Goal: Task Accomplishment & Management: Complete application form

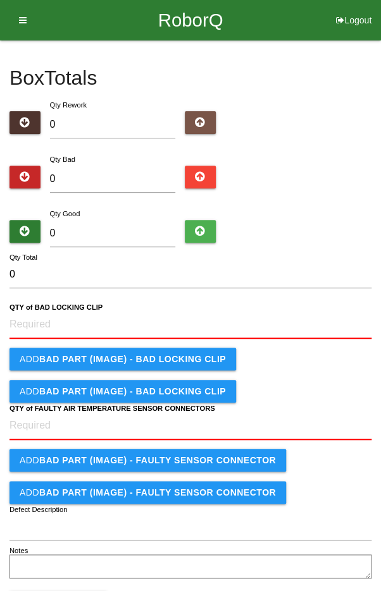
type input "2"
type input "24"
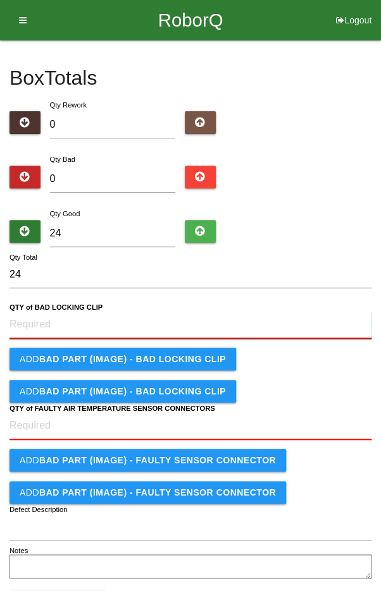
click at [216, 311] on CLIP "QTY of BAD LOCKING CLIP" at bounding box center [190, 325] width 362 height 28
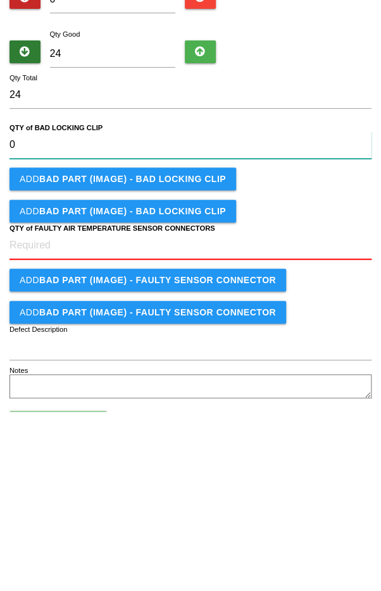
type CLIP "0"
click at [191, 410] on b "QTY of FAULTY AIR TEMPERATURE SENSOR CONNECTORS" at bounding box center [112, 408] width 206 height 8
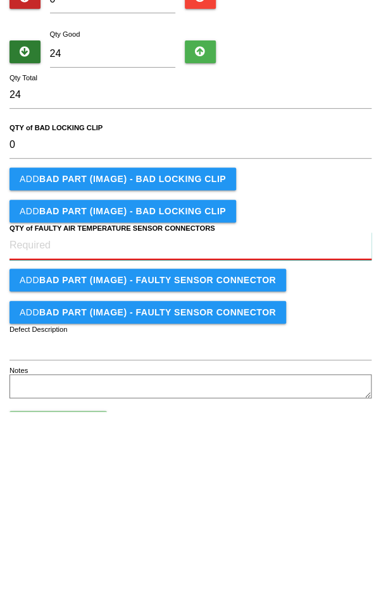
click at [191, 412] on CONNECTORS "QTY of FAULTY AIR TEMPERATURE SENSOR CONNECTORS" at bounding box center [190, 426] width 362 height 28
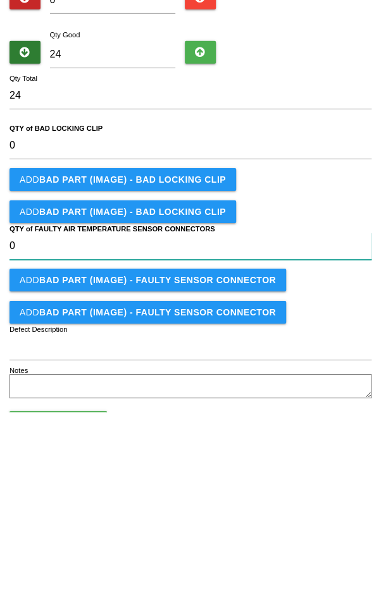
type CONNECTORS "0"
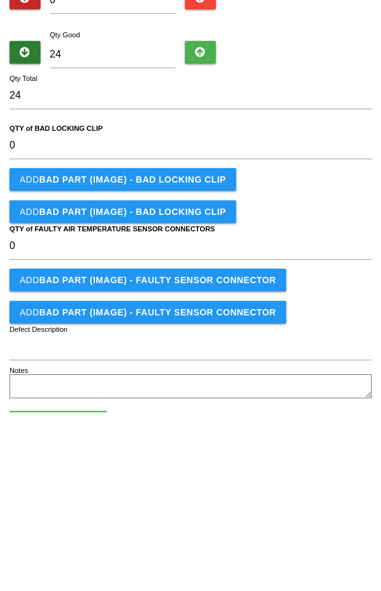
click at [316, 373] on form "24 Qty Total 0 QTY of BAD LOCKING CLIP Add BAD PART (IMAGE) - BAD LOCKING CLIP …" at bounding box center [190, 421] width 362 height 320
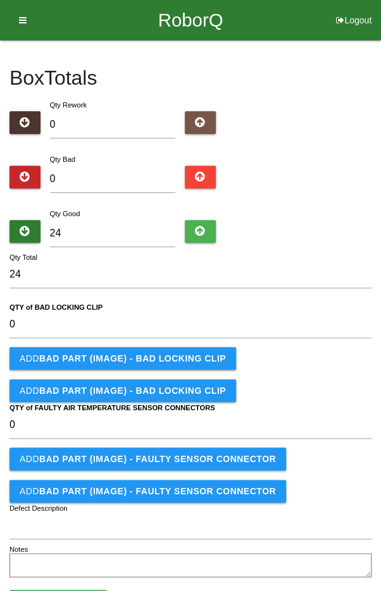
scroll to position [52, 0]
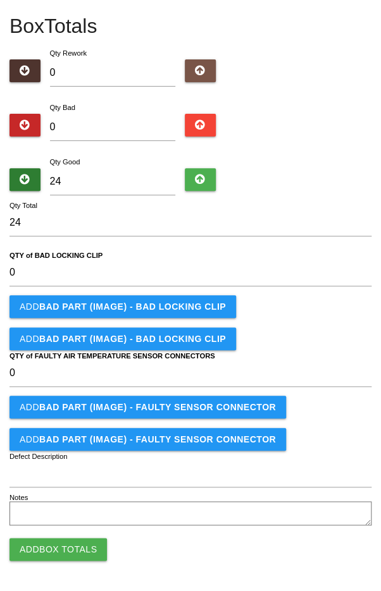
click at [56, 548] on button "Add Box Totals" at bounding box center [57, 549] width 97 height 23
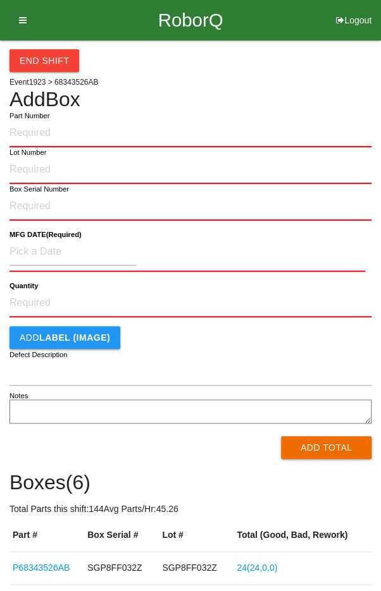
click at [269, 86] on div "End Shift Event 1923 > 68343526AB Add Box Part Number Lot Number Box Serial Num…" at bounding box center [190, 394] width 362 height 709
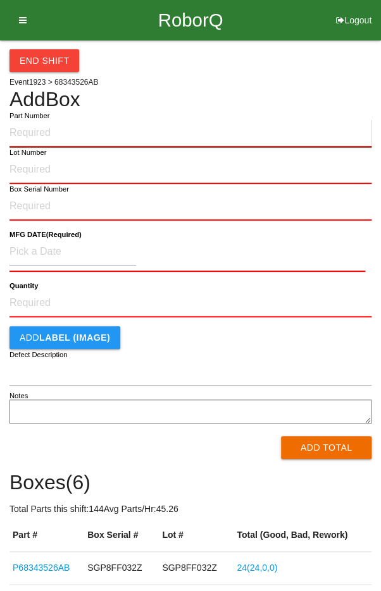
click at [190, 135] on input "Part Number" at bounding box center [190, 134] width 362 height 28
type input "P68343526AB"
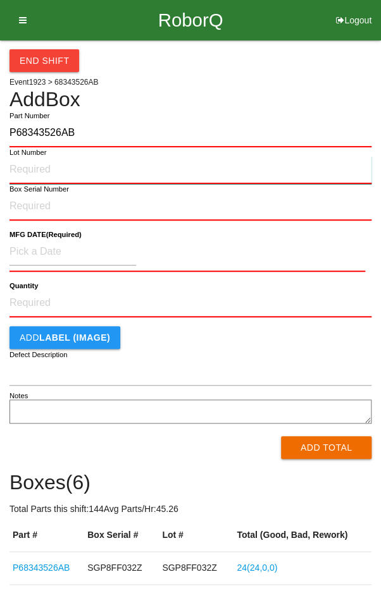
click at [24, 165] on input "Lot Number" at bounding box center [190, 170] width 362 height 28
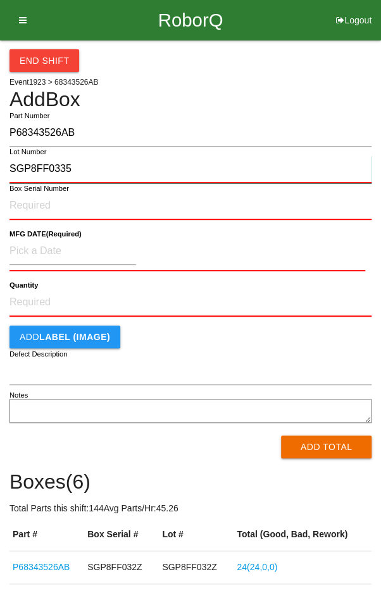
type input "SGP8FF0335"
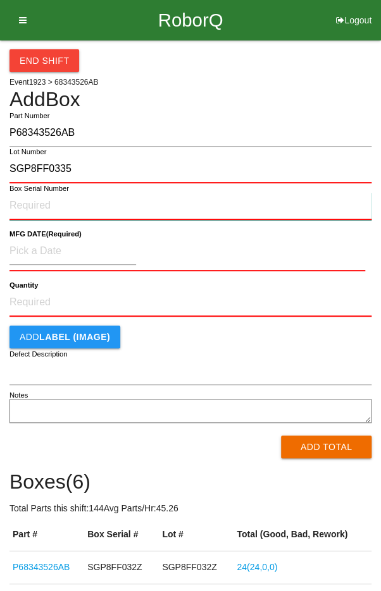
click at [23, 204] on input "Box Serial Number" at bounding box center [190, 206] width 362 height 28
type input "SGP8FF0335"
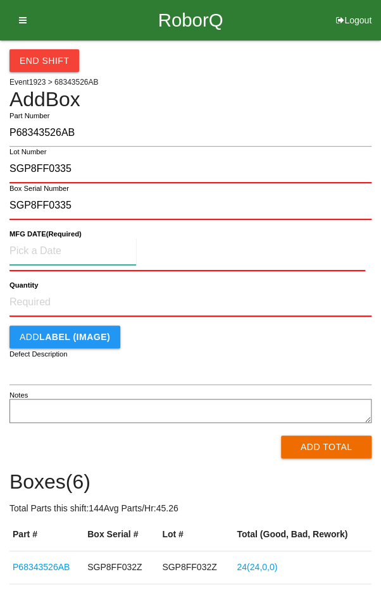
click at [42, 252] on input at bounding box center [72, 251] width 126 height 27
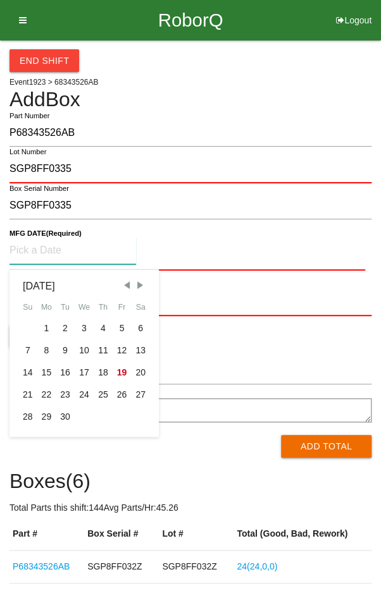
click at [59, 372] on div "16" at bounding box center [65, 373] width 19 height 22
type input "[DATE]"
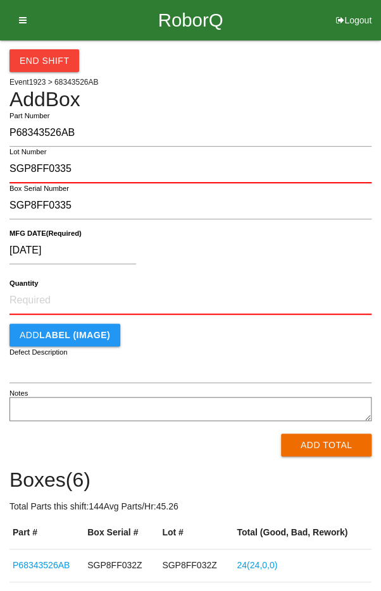
click at [210, 276] on div "[DATE] MFG DATE (Required)" at bounding box center [190, 253] width 362 height 50
click at [164, 304] on input "Quantity" at bounding box center [190, 301] width 362 height 28
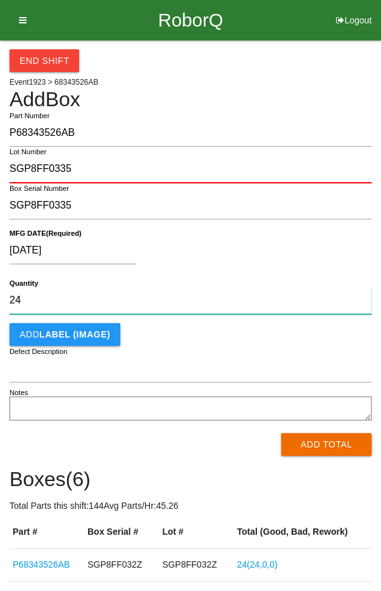
type input "24"
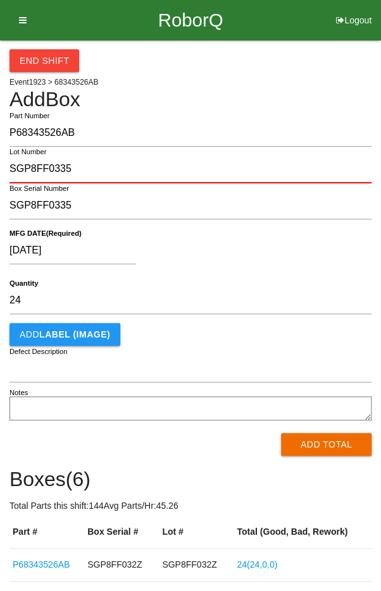
click at [278, 240] on div "[DATE]" at bounding box center [186, 253] width 355 height 32
click at [328, 446] on button "Add Total" at bounding box center [326, 444] width 90 height 23
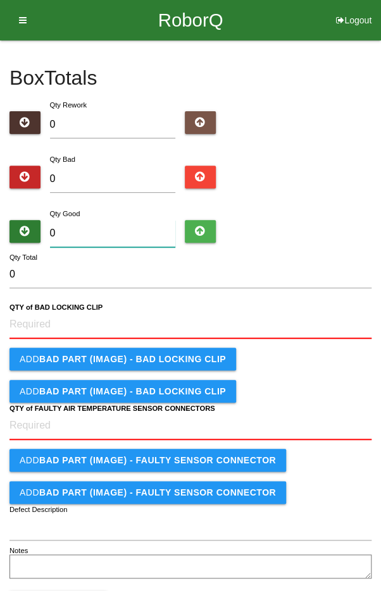
click at [78, 222] on input "0" at bounding box center [113, 233] width 126 height 27
type input "2"
type input "24"
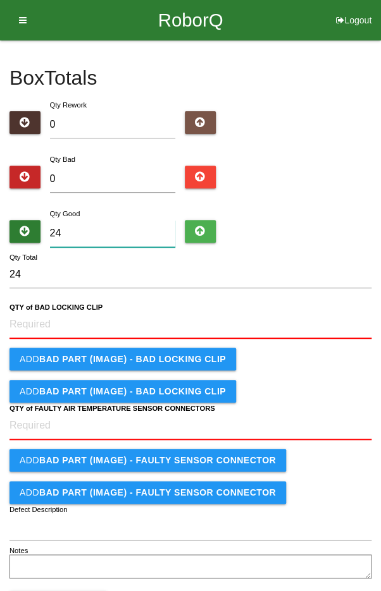
type input "24"
click at [321, 217] on div "Qty Good 24" at bounding box center [190, 230] width 362 height 46
click at [31, 310] on b "QTY of BAD LOCKING CLIP" at bounding box center [55, 308] width 93 height 8
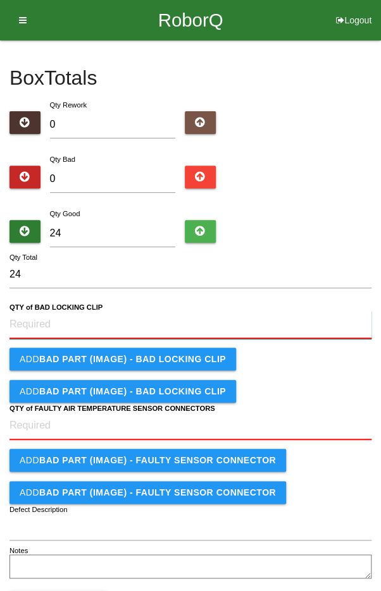
click at [31, 311] on CLIP "QTY of BAD LOCKING CLIP" at bounding box center [190, 325] width 362 height 28
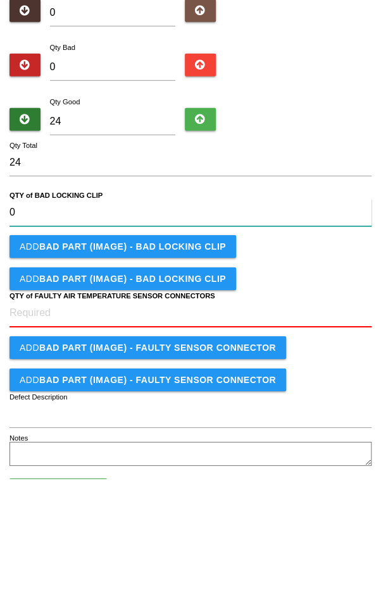
type CLIP "0"
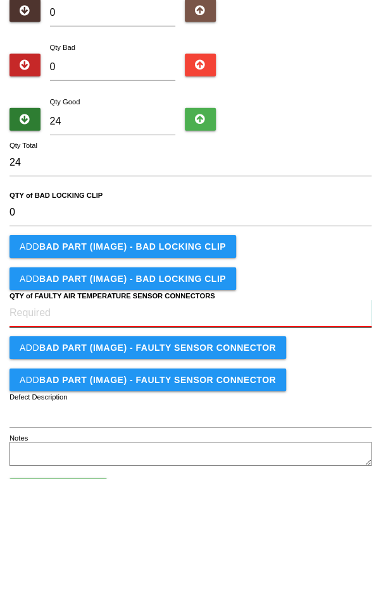
click at [40, 424] on CONNECTORS "QTY of FAULTY AIR TEMPERATURE SENSOR CONNECTORS" at bounding box center [190, 426] width 362 height 28
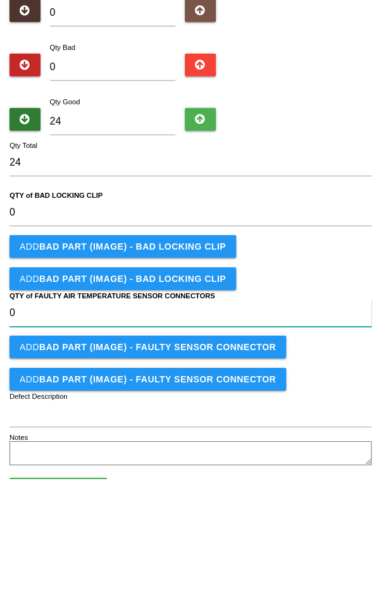
type CONNECTORS "0"
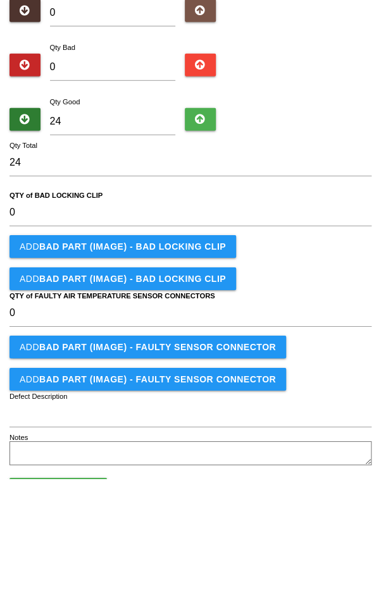
click at [317, 373] on form "24 Qty Total 0 QTY of BAD LOCKING CLIP Add BAD PART (IMAGE) - BAD LOCKING CLIP …" at bounding box center [190, 421] width 362 height 320
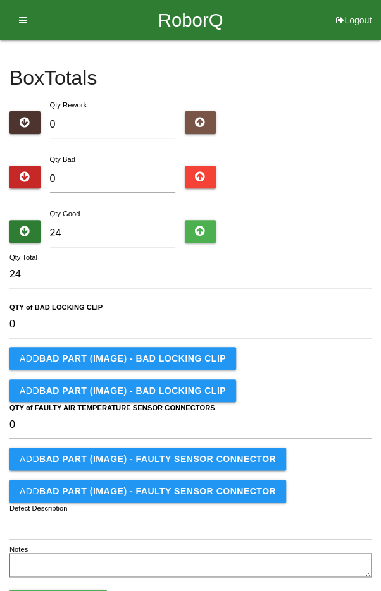
scroll to position [52, 0]
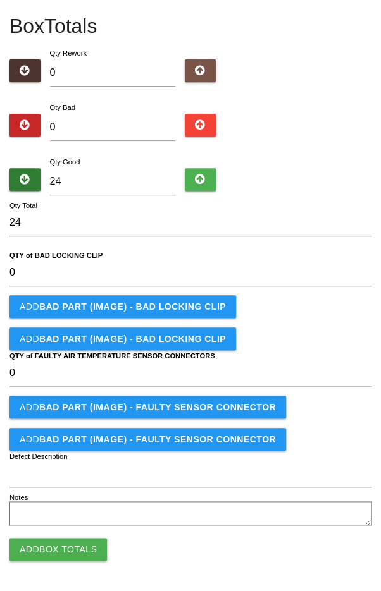
click at [47, 555] on button "Add Box Totals" at bounding box center [57, 549] width 97 height 23
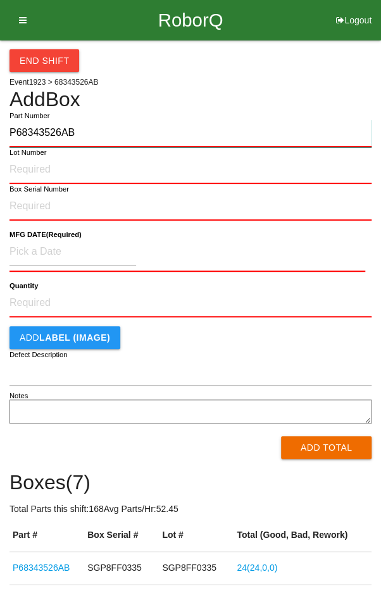
type input "P68343526AB"
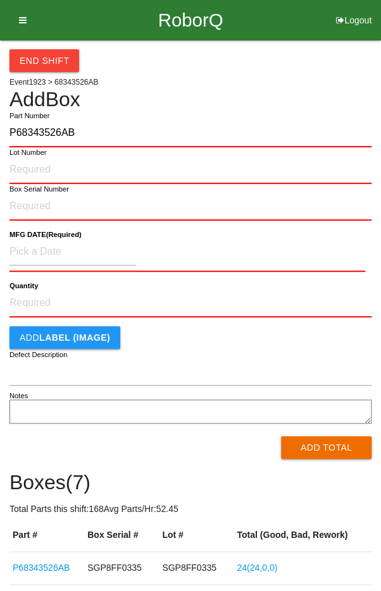
click at [28, 155] on label "Lot Number" at bounding box center [27, 152] width 37 height 11
click at [28, 156] on input "Lot Number" at bounding box center [190, 170] width 362 height 28
type input "SGP8FF0332"
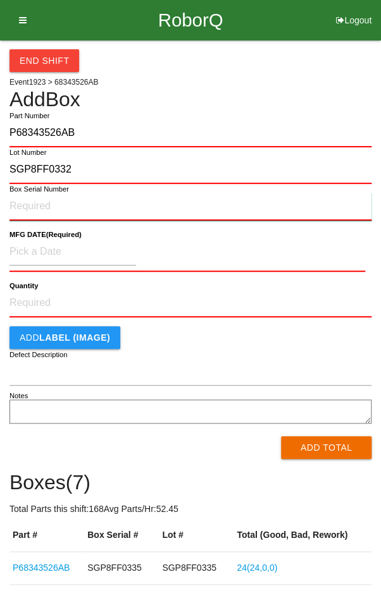
click at [35, 202] on input "Box Serial Number" at bounding box center [190, 207] width 362 height 28
type input "SGP8FF0332"
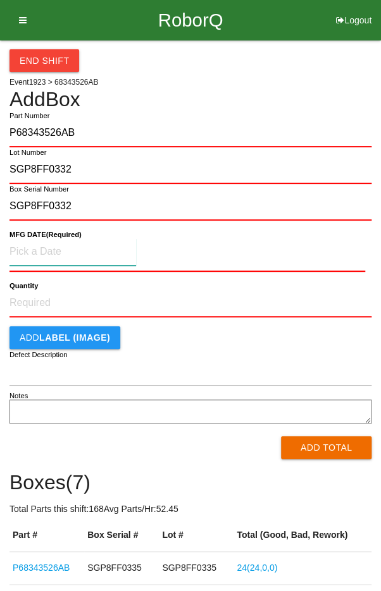
click at [46, 248] on input at bounding box center [72, 251] width 126 height 27
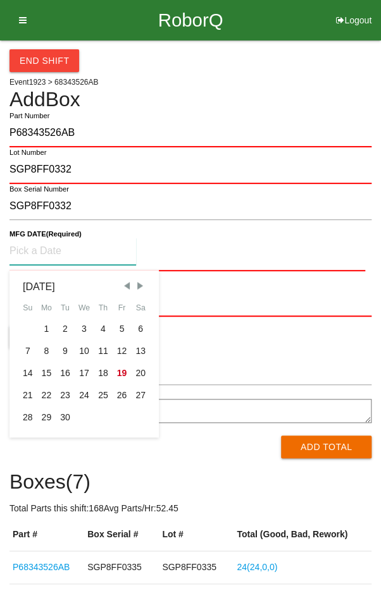
click at [70, 374] on div "16" at bounding box center [65, 373] width 19 height 22
type input "[DATE]"
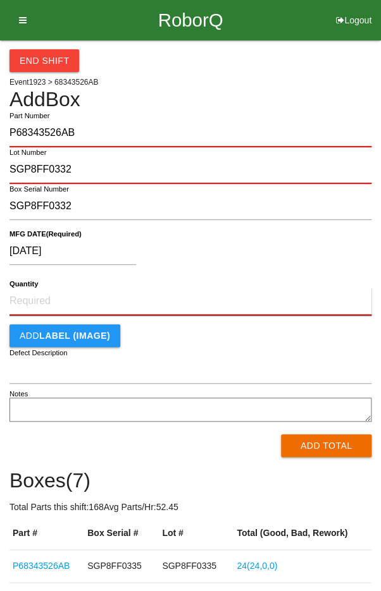
click at [35, 295] on input "Quantity" at bounding box center [190, 302] width 362 height 28
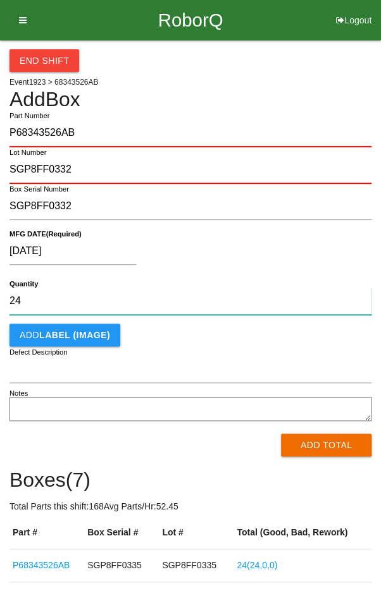
type input "24"
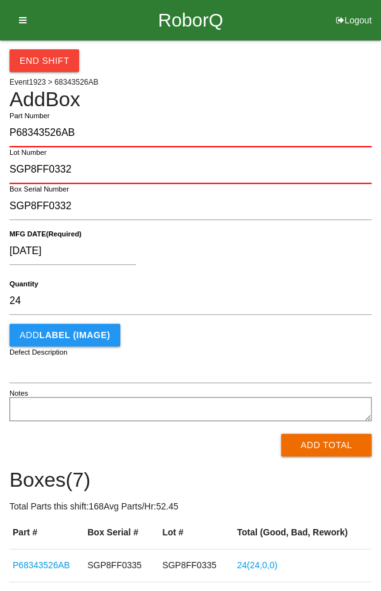
click at [304, 236] on div "[DATE] MFG DATE (Required)" at bounding box center [190, 254] width 362 height 50
click at [319, 441] on button "Add Total" at bounding box center [326, 445] width 90 height 23
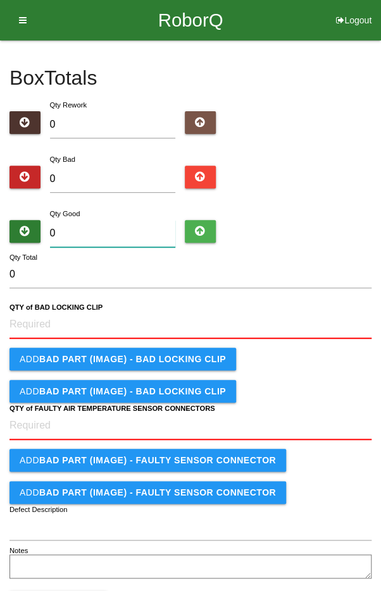
click at [130, 229] on input "0" at bounding box center [113, 233] width 126 height 27
type input "2"
type input "24"
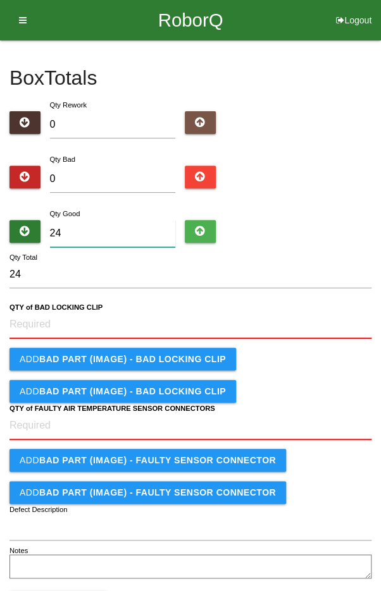
type input "24"
click at [318, 214] on div "Qty Good 24" at bounding box center [190, 230] width 362 height 46
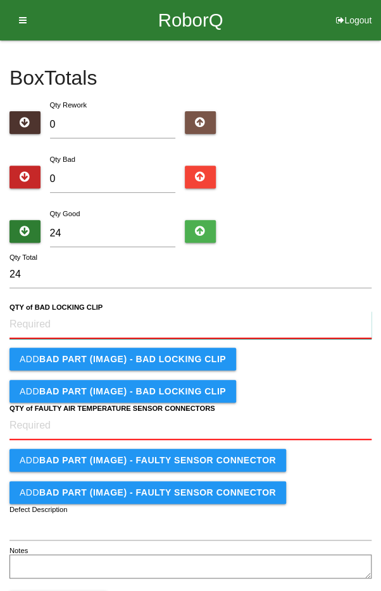
click at [286, 329] on CLIP "QTY of BAD LOCKING CLIP" at bounding box center [190, 325] width 362 height 28
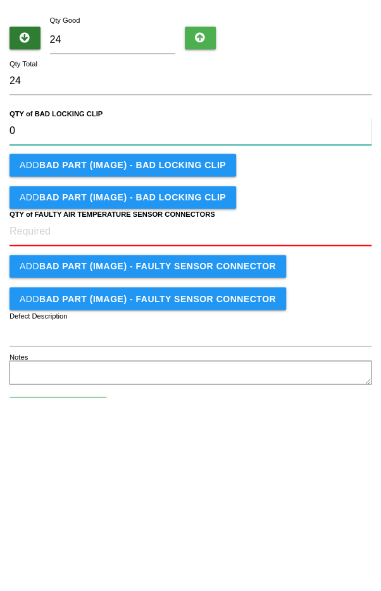
type CLIP "0"
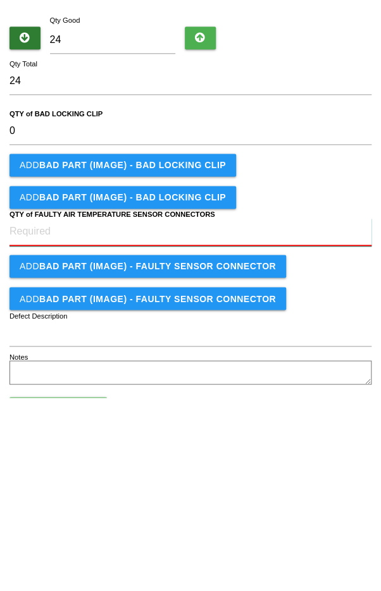
click at [296, 428] on CONNECTORS "QTY of FAULTY AIR TEMPERATURE SENSOR CONNECTORS" at bounding box center [190, 426] width 362 height 28
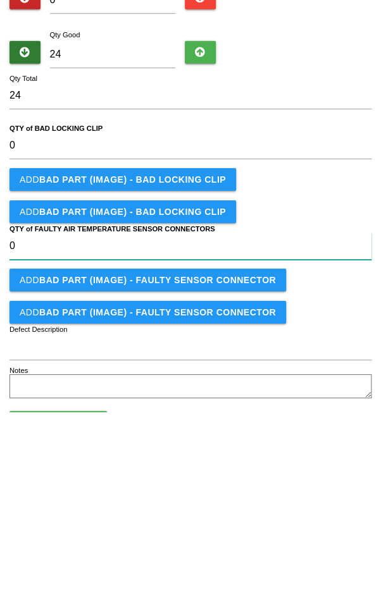
type CONNECTORS "0"
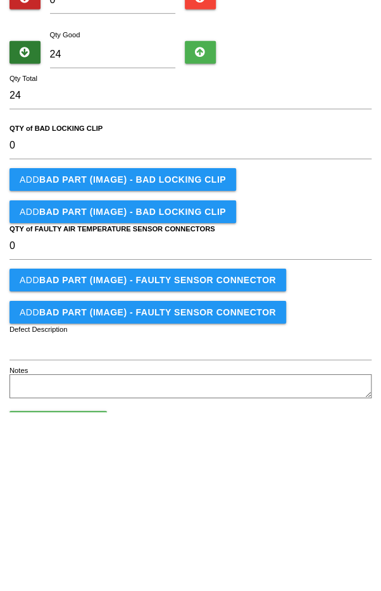
click at [317, 481] on div "Add BAD PART (IMAGE) - FAULTY SENSOR CONNECTOR" at bounding box center [190, 491] width 362 height 23
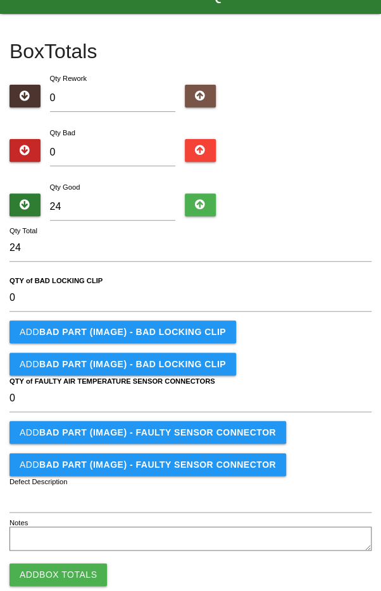
scroll to position [52, 0]
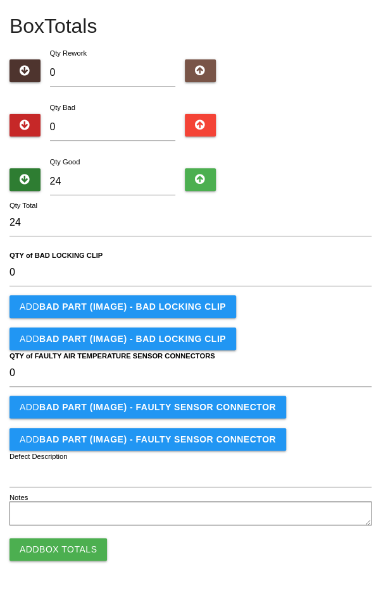
click at [61, 539] on button "Add Box Totals" at bounding box center [57, 549] width 97 height 23
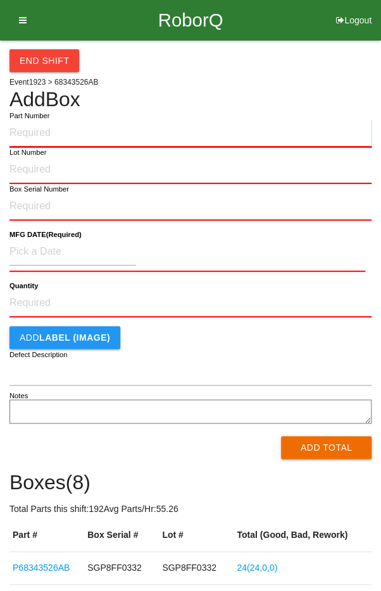
click at [47, 127] on input "Part Number" at bounding box center [190, 134] width 362 height 28
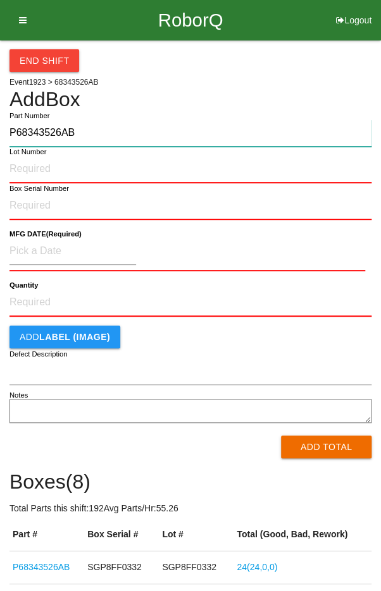
type input "P68343526AB"
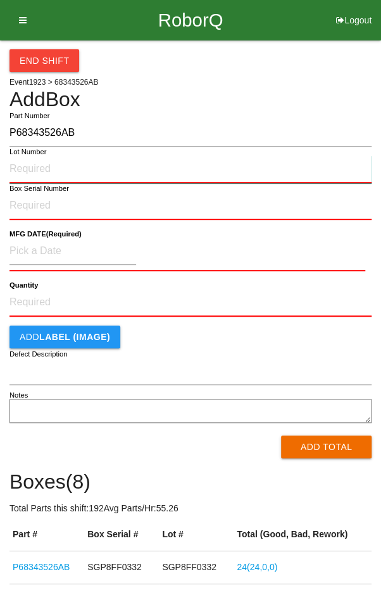
click at [240, 168] on input "Lot Number" at bounding box center [190, 170] width 362 height 28
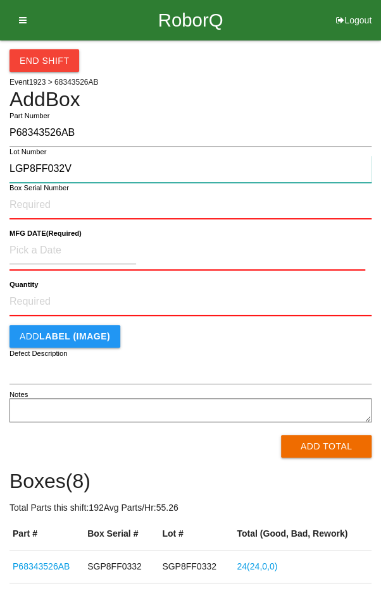
type input "LGP8FF032V"
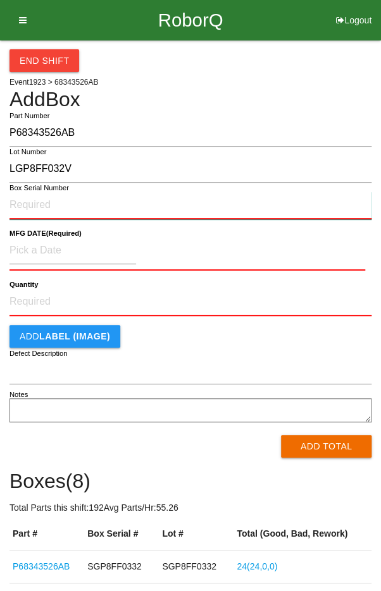
click at [248, 201] on input "Box Serial Number" at bounding box center [190, 206] width 362 height 28
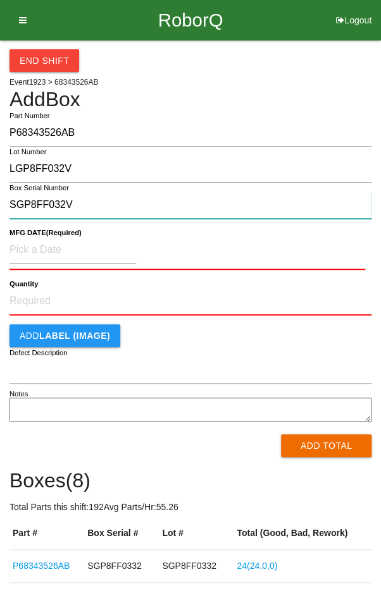
type input "SGP8FF032V"
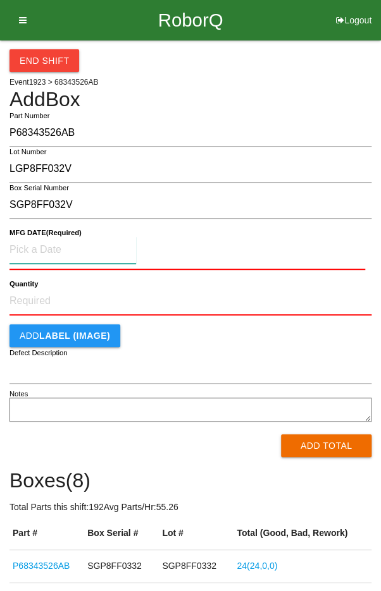
click at [44, 252] on input at bounding box center [72, 250] width 126 height 27
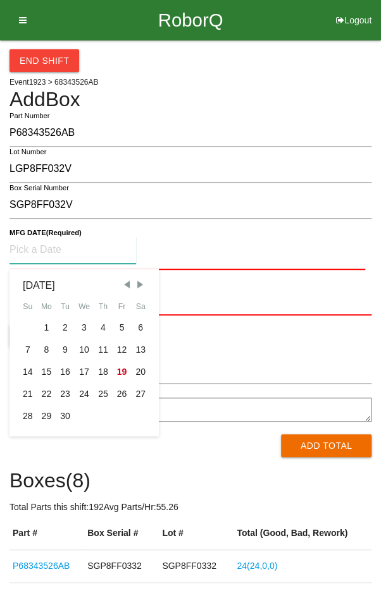
click at [68, 374] on div "16" at bounding box center [65, 372] width 19 height 22
type input "[DATE]"
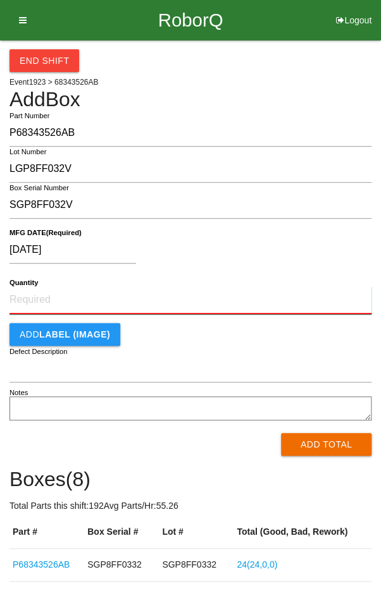
click at [189, 293] on input "Quantity" at bounding box center [190, 300] width 362 height 28
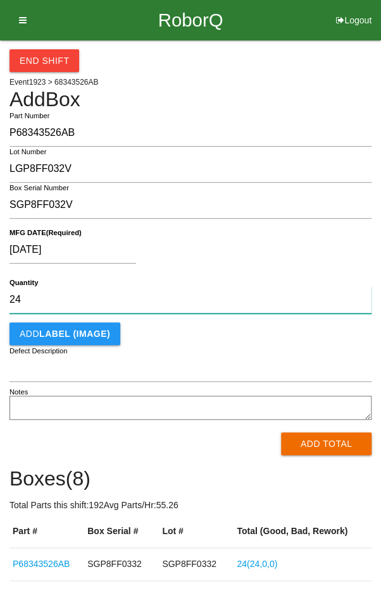
type input "24"
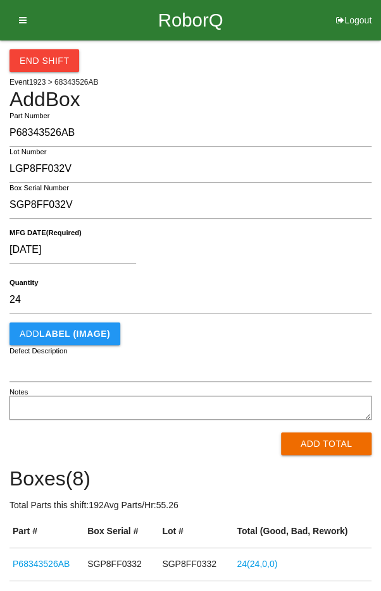
click at [253, 253] on div "[DATE]" at bounding box center [186, 253] width 355 height 32
click at [326, 441] on button "Add Total" at bounding box center [326, 444] width 90 height 23
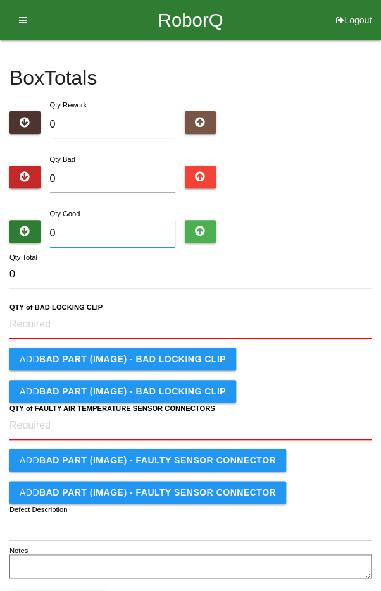
click at [128, 235] on input "0" at bounding box center [113, 233] width 126 height 27
type input "2"
type input "24"
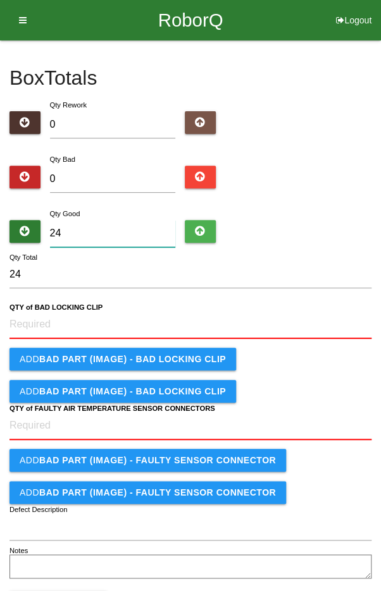
type input "24"
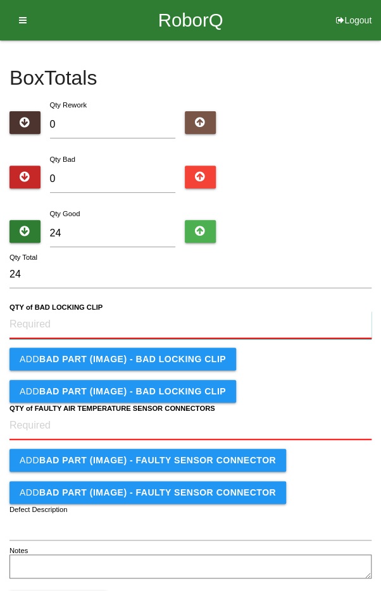
click at [209, 318] on CLIP "QTY of BAD LOCKING CLIP" at bounding box center [190, 325] width 362 height 28
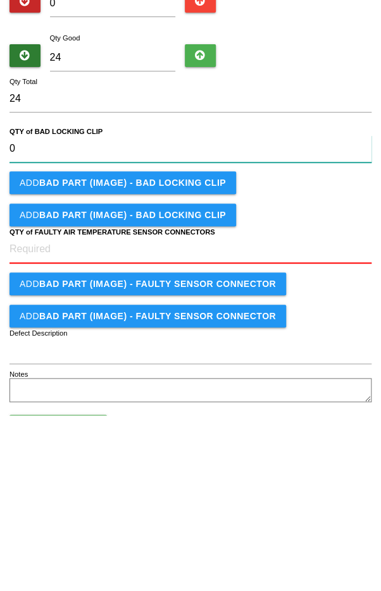
type CLIP "0"
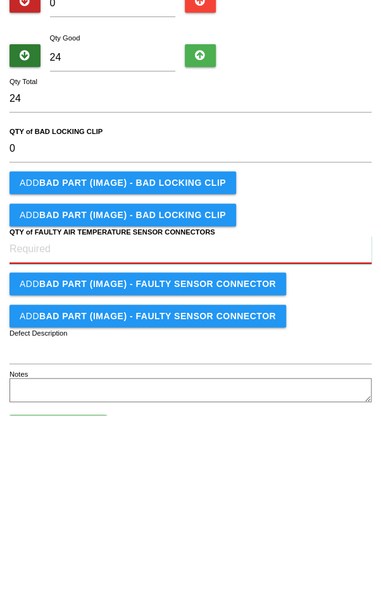
click at [201, 427] on CONNECTORS "QTY of FAULTY AIR TEMPERATURE SENSOR CONNECTORS" at bounding box center [190, 426] width 362 height 28
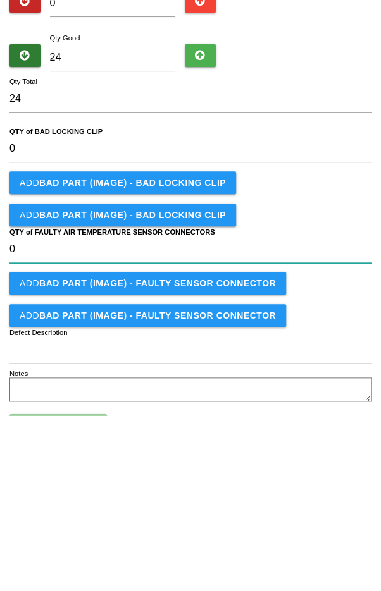
type CONNECTORS "0"
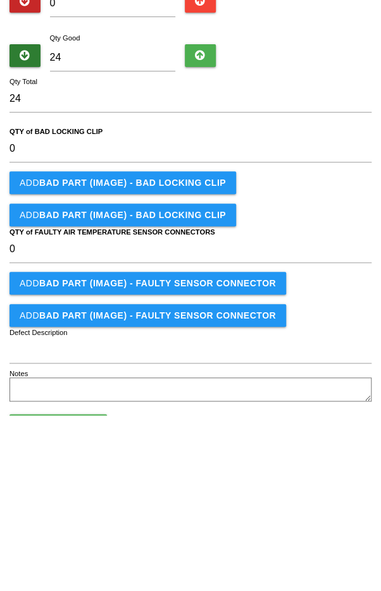
click at [301, 385] on div "Add BAD PART (IMAGE) - BAD LOCKING CLIP" at bounding box center [190, 390] width 362 height 23
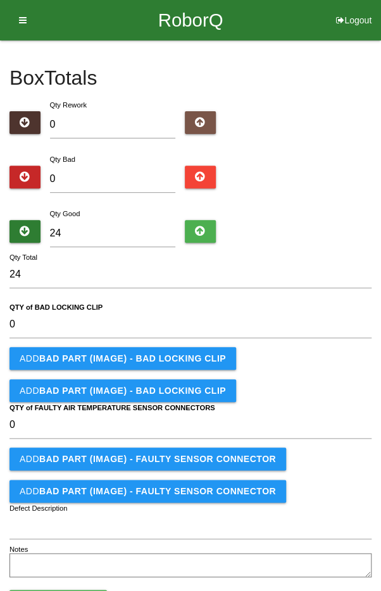
scroll to position [52, 0]
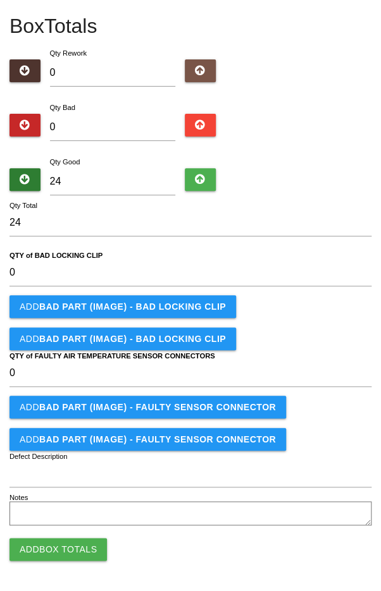
click at [55, 545] on button "Add Box Totals" at bounding box center [57, 549] width 97 height 23
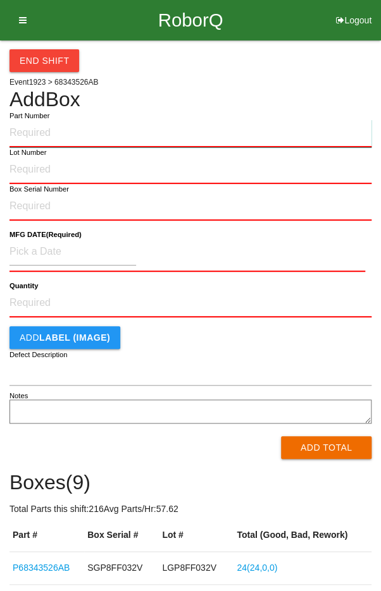
click at [162, 130] on input "Part Number" at bounding box center [190, 134] width 362 height 28
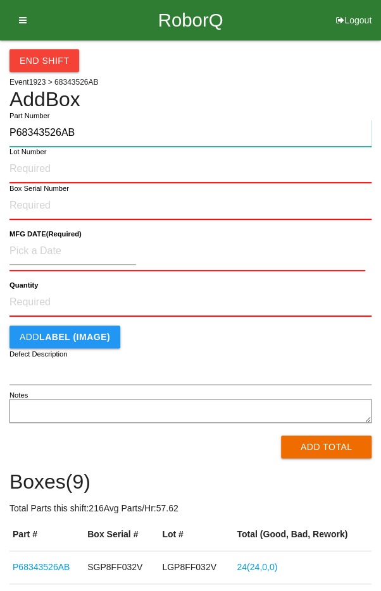
type input "P68343526AB"
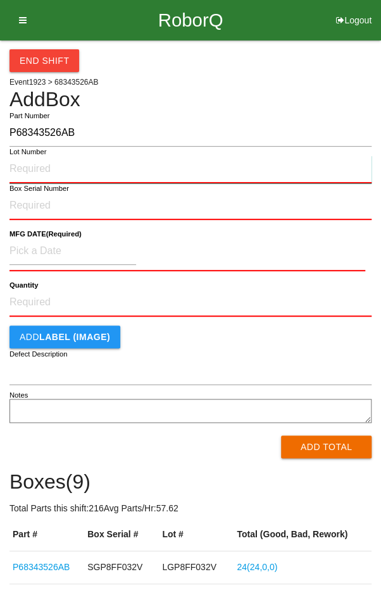
click at [194, 171] on input "Lot Number" at bounding box center [190, 170] width 362 height 28
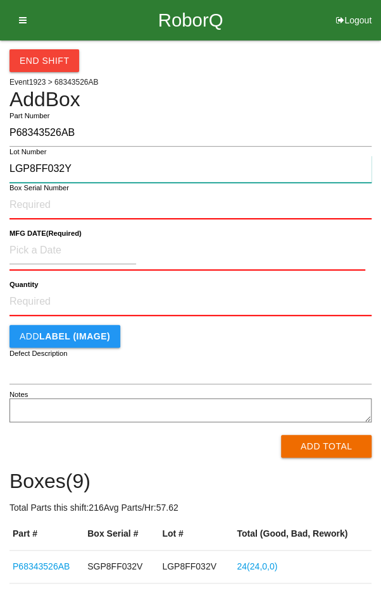
type input "LGP8FF032Y"
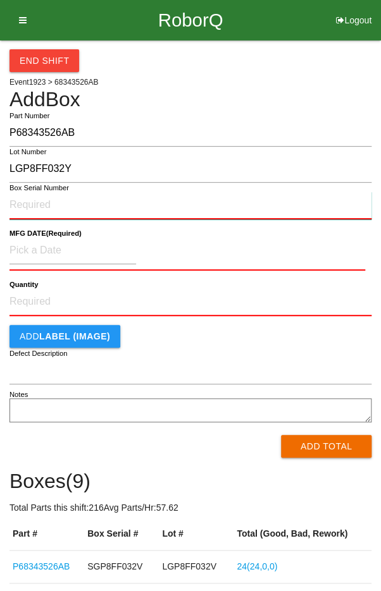
click at [311, 199] on input "Box Serial Number" at bounding box center [190, 206] width 362 height 28
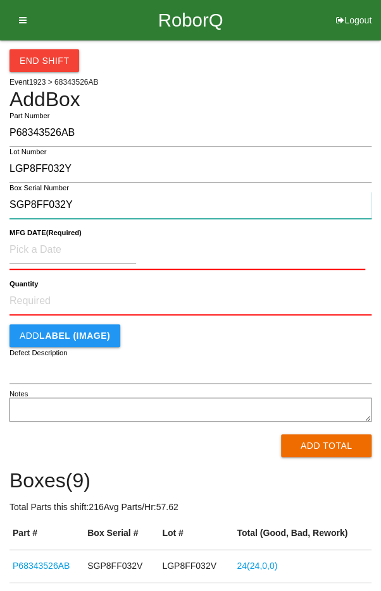
type input "SGP8FF032Y"
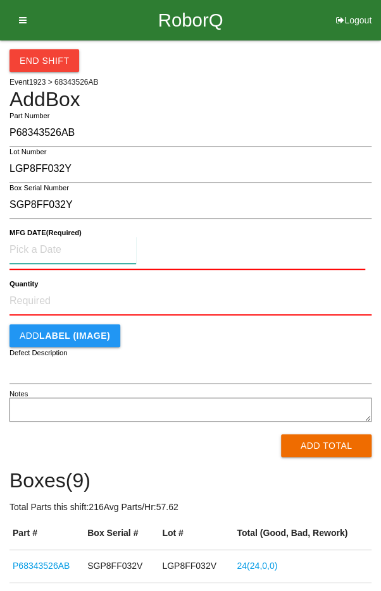
click at [92, 261] on input at bounding box center [72, 250] width 126 height 27
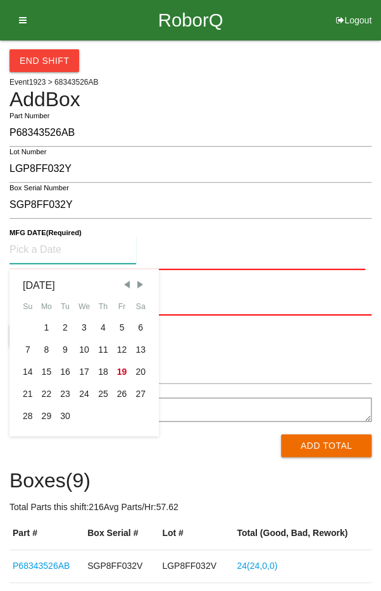
click at [63, 371] on div "16" at bounding box center [65, 372] width 19 height 22
type input "[DATE]"
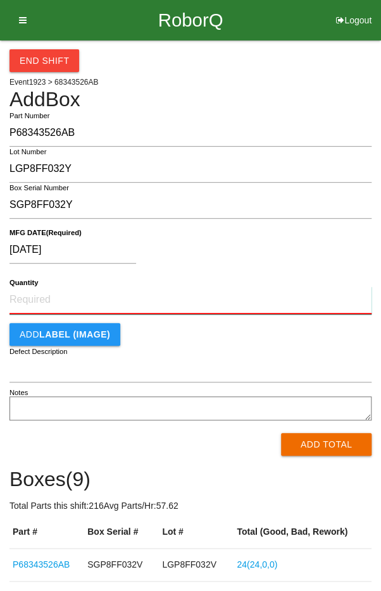
click at [39, 295] on input "Quantity" at bounding box center [190, 300] width 362 height 28
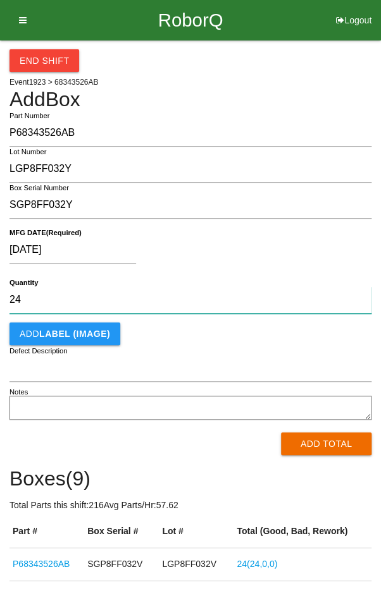
type input "24"
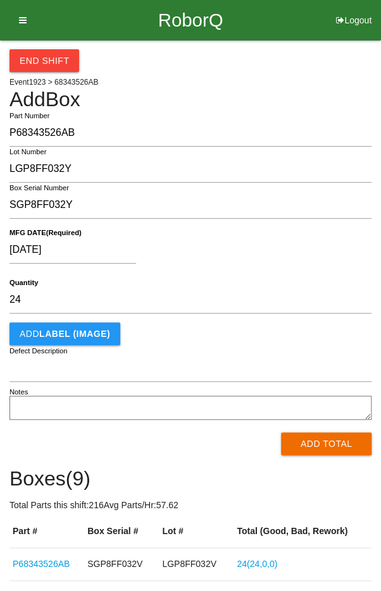
click at [321, 258] on div "[DATE]" at bounding box center [186, 253] width 355 height 32
click at [329, 441] on button "Add Total" at bounding box center [326, 444] width 90 height 23
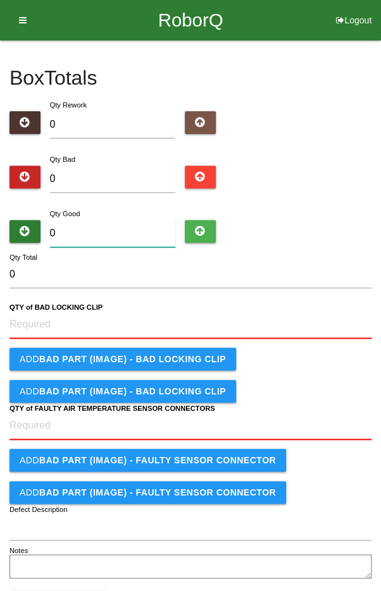
click at [123, 229] on input "0" at bounding box center [113, 233] width 126 height 27
type input "2"
type input "20"
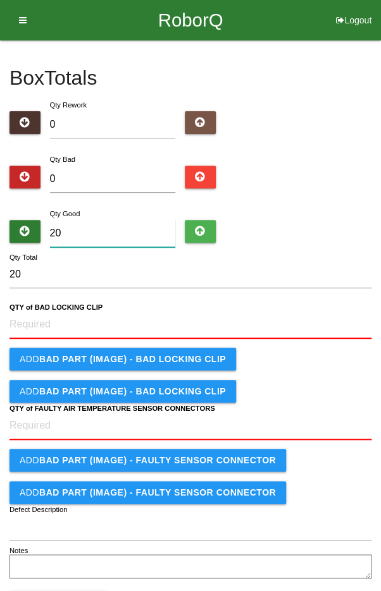
type input "2"
type input "24"
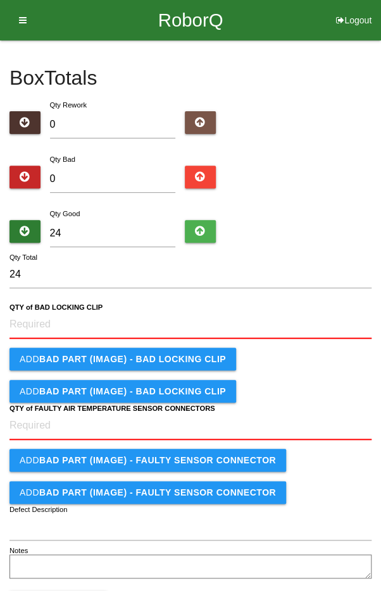
click at [36, 309] on b "QTY of BAD LOCKING CLIP" at bounding box center [55, 308] width 93 height 8
click at [36, 311] on CLIP "QTY of BAD LOCKING CLIP" at bounding box center [190, 325] width 362 height 28
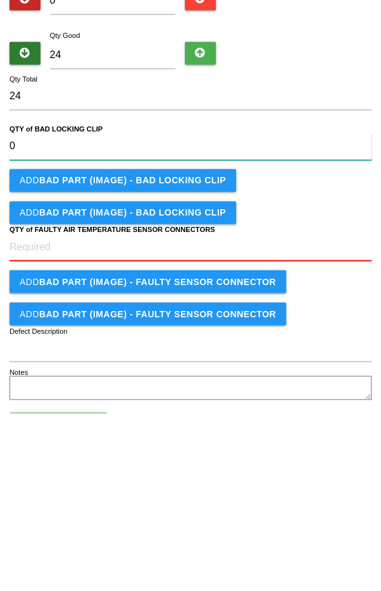
type CLIP "0"
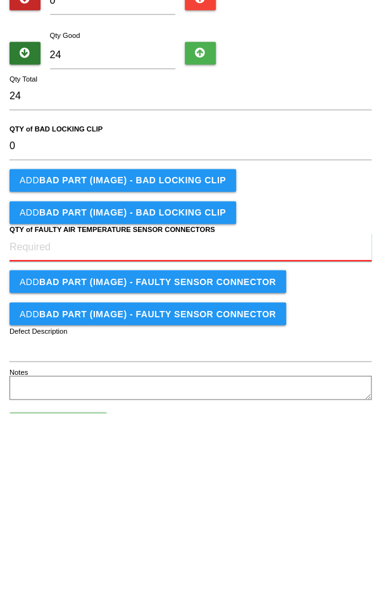
click at [198, 422] on CONNECTORS "QTY of FAULTY AIR TEMPERATURE SENSOR CONNECTORS" at bounding box center [190, 426] width 362 height 28
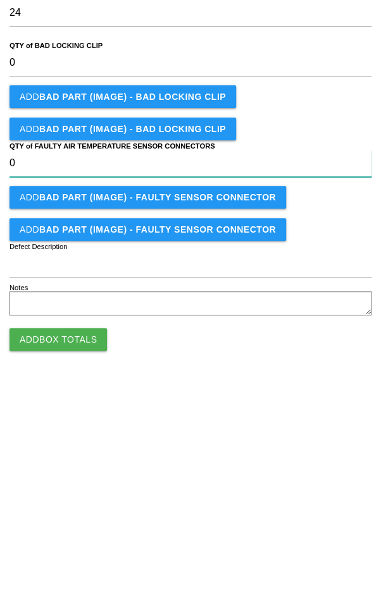
type CONNECTORS "0"
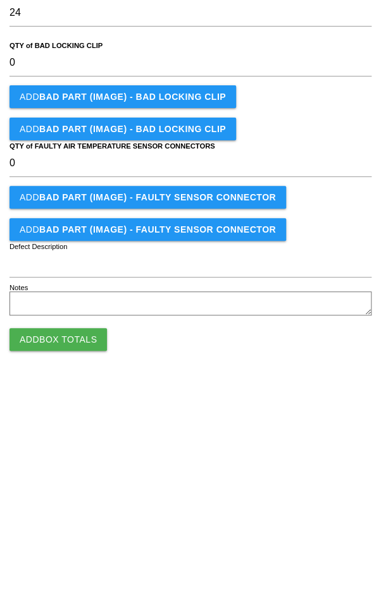
click at [60, 553] on button "Add Box Totals" at bounding box center [57, 549] width 97 height 23
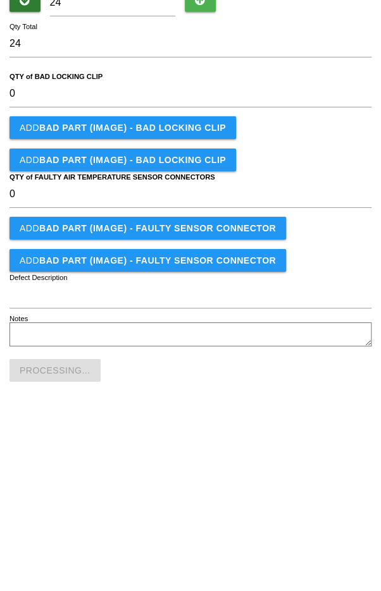
scroll to position [52, 0]
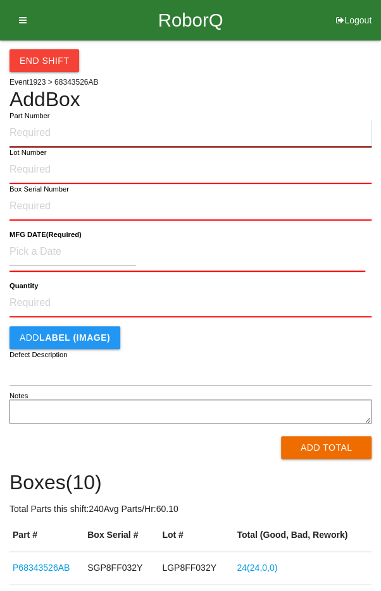
click at [195, 128] on input "Part Number" at bounding box center [190, 134] width 362 height 28
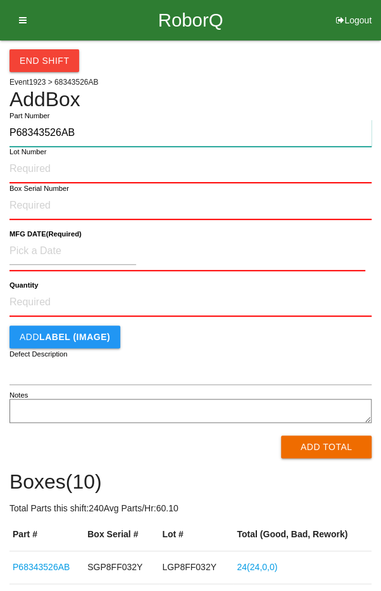
type input "P68343526AB"
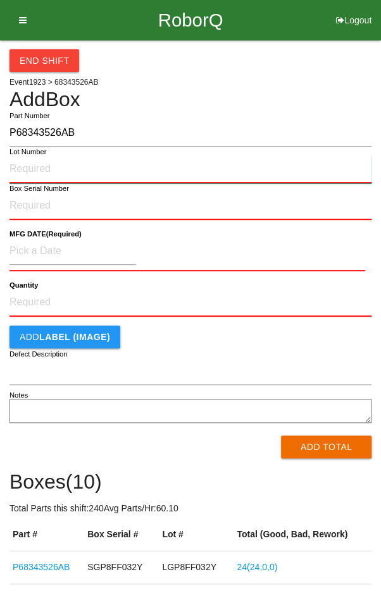
click at [24, 164] on input "Lot Number" at bounding box center [190, 170] width 362 height 28
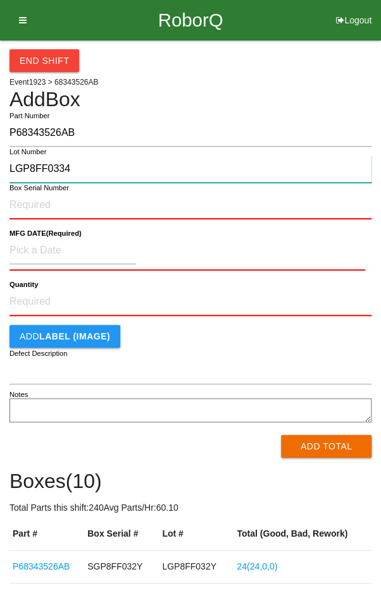
type input "LGP8FF0334"
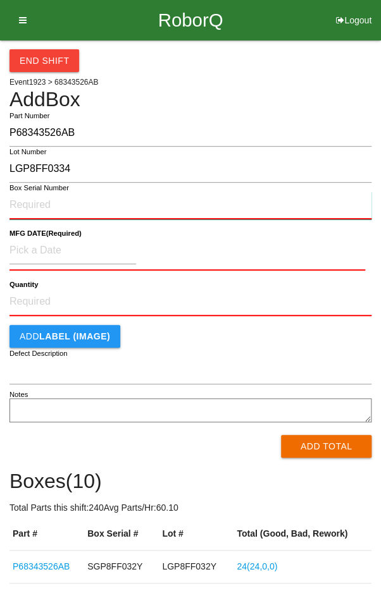
click at [243, 193] on input "Box Serial Number" at bounding box center [190, 206] width 362 height 28
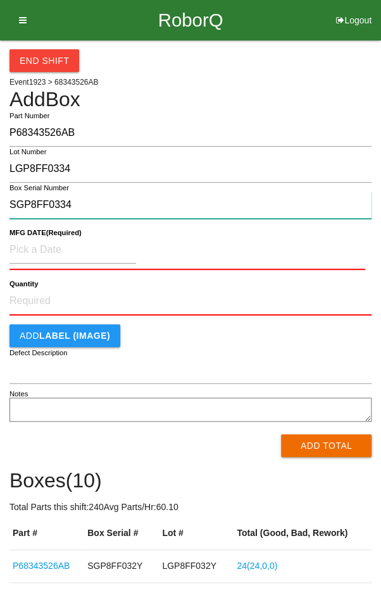
type input "SGP8FF0334"
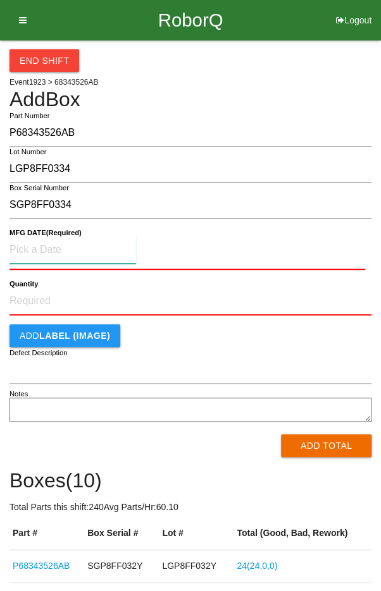
click at [85, 252] on input at bounding box center [72, 250] width 126 height 27
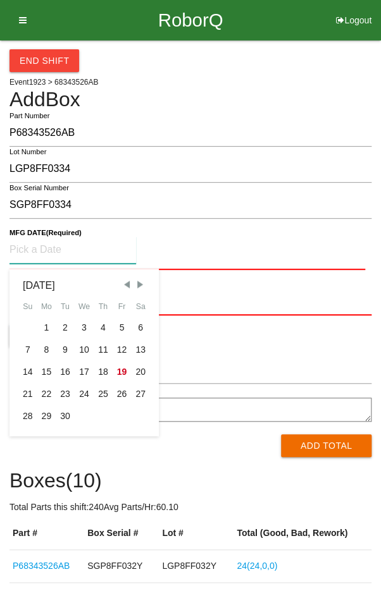
click at [65, 371] on div "16" at bounding box center [65, 372] width 19 height 22
type input "[DATE]"
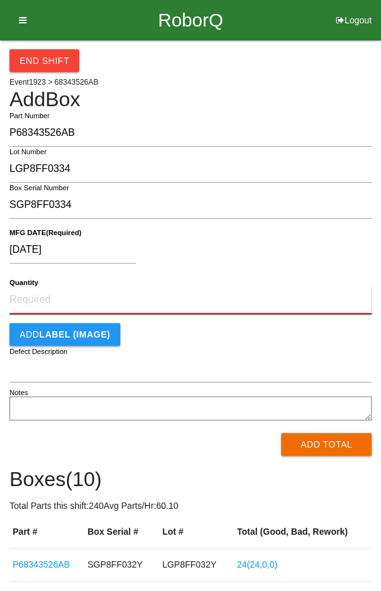
click at [188, 294] on input "Quantity" at bounding box center [190, 300] width 362 height 28
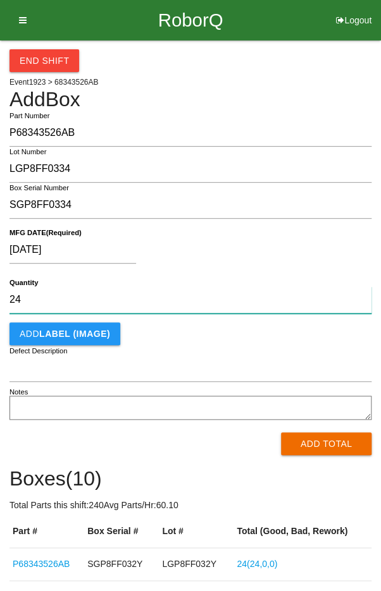
type input "24"
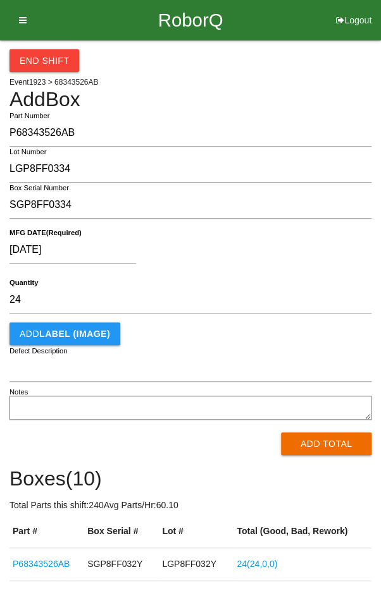
click at [295, 239] on div "[DATE]" at bounding box center [186, 253] width 355 height 32
click at [319, 439] on button "Add Total" at bounding box center [326, 444] width 90 height 23
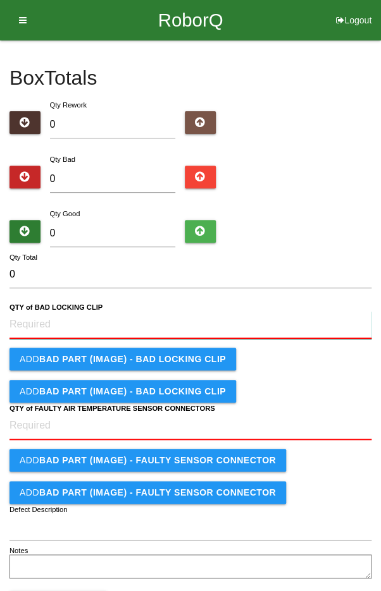
click at [208, 313] on CLIP "QTY of BAD LOCKING CLIP" at bounding box center [190, 325] width 362 height 28
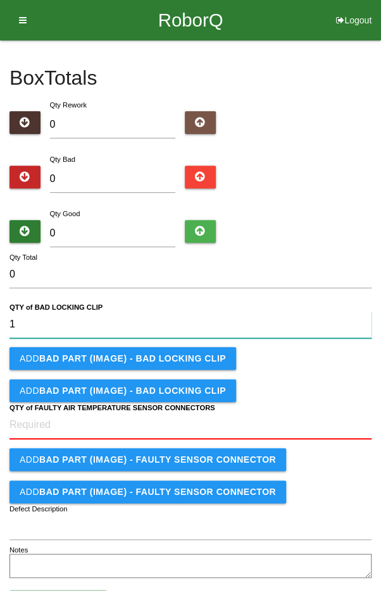
type CLIP "1"
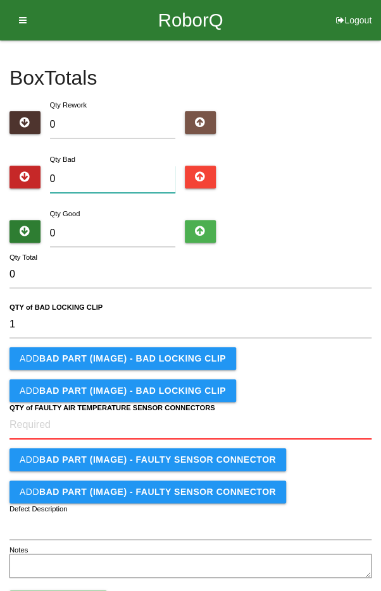
click at [124, 173] on input "0" at bounding box center [113, 179] width 126 height 27
type input "4"
click at [121, 229] on input "0" at bounding box center [113, 233] width 126 height 27
click at [117, 179] on input "4" at bounding box center [113, 179] width 126 height 27
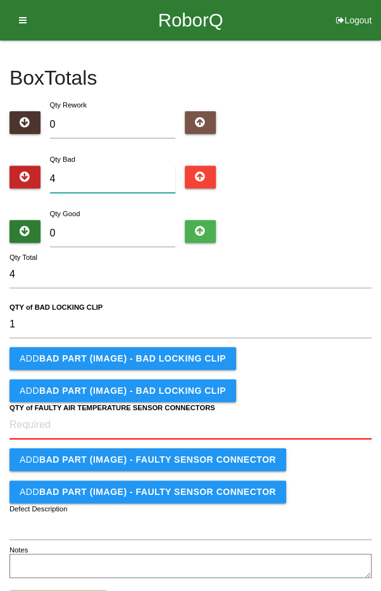
type input "0"
type input "1"
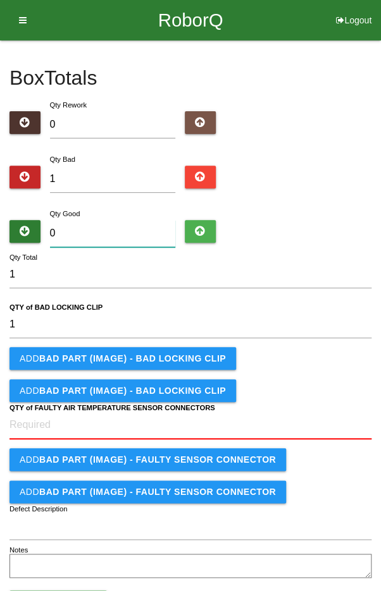
click at [130, 229] on input "0" at bounding box center [113, 233] width 126 height 27
type input "2"
type input "3"
type input "23"
type input "24"
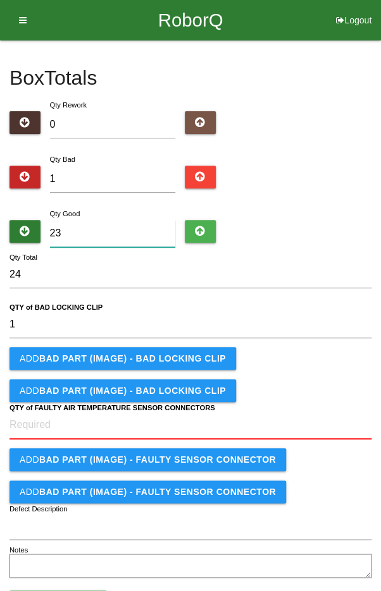
type input "23"
click at [90, 357] on b "BAD PART (IMAGE) - BAD LOCKING CLIP" at bounding box center [132, 359] width 187 height 10
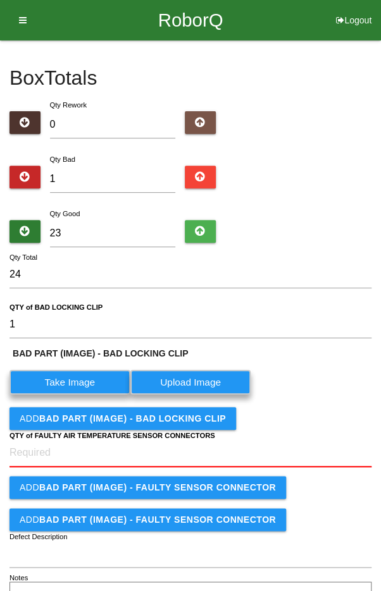
click at [79, 385] on label "Take Image" at bounding box center [69, 382] width 121 height 25
click at [0, 0] on CLIP "Take Image" at bounding box center [0, 0] width 0 height 0
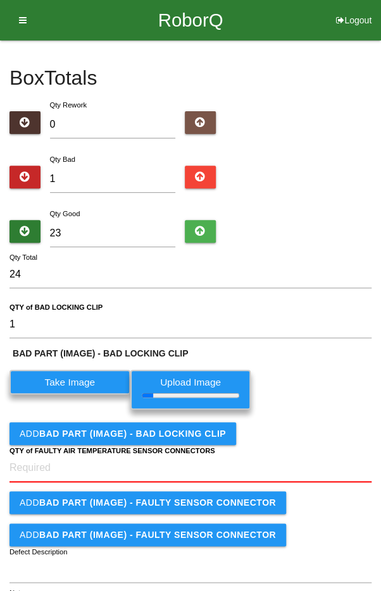
click at [279, 436] on div "Add BAD PART (IMAGE) - BAD LOCKING CLIP" at bounding box center [190, 433] width 362 height 23
click at [274, 464] on CONNECTORS "QTY of FAULTY AIR TEMPERATURE SENSOR CONNECTORS" at bounding box center [190, 469] width 362 height 28
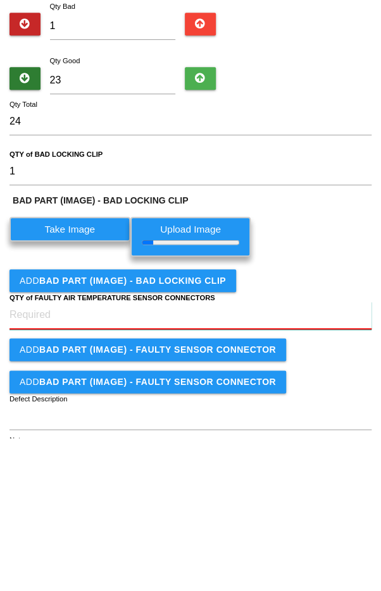
scroll to position [81, 0]
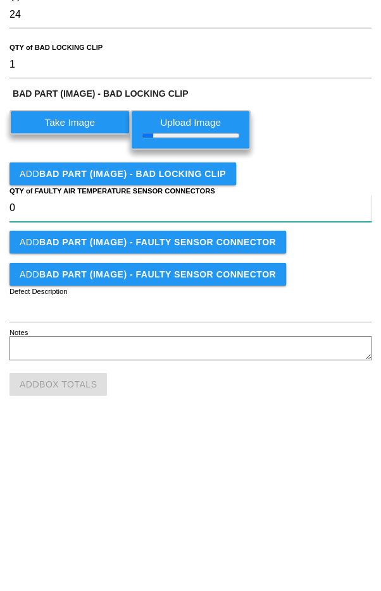
type CONNECTORS "0"
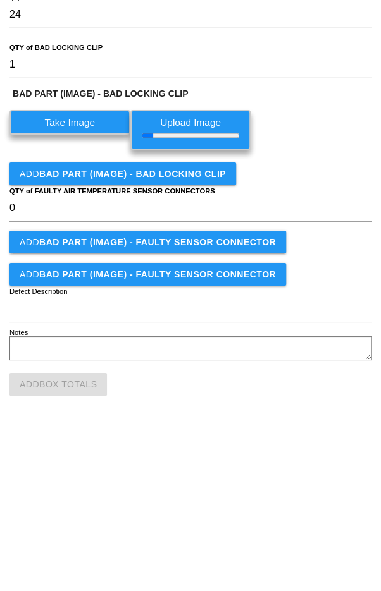
click at [328, 324] on div "BAD PART (IMAGE) - BAD LOCKING CLIP Take Image Upload Image" at bounding box center [190, 300] width 362 height 68
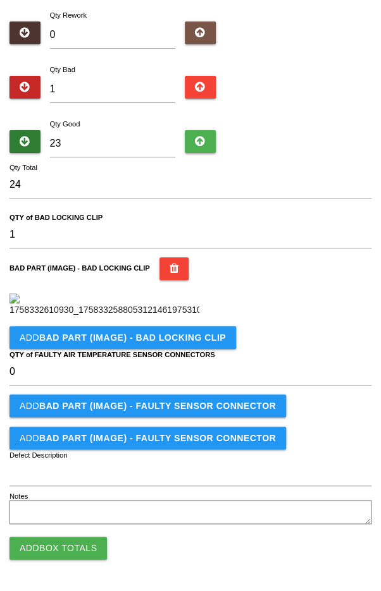
scroll to position [323, 0]
click at [49, 546] on button "Add Box Totals" at bounding box center [57, 548] width 97 height 23
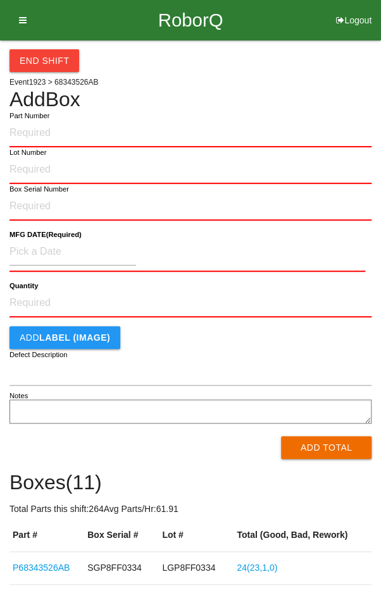
click at [316, 80] on div "End Shift Event 1923 > 68343526AB Add Box Part Number Lot Number Box Serial Num…" at bounding box center [190, 476] width 362 height 873
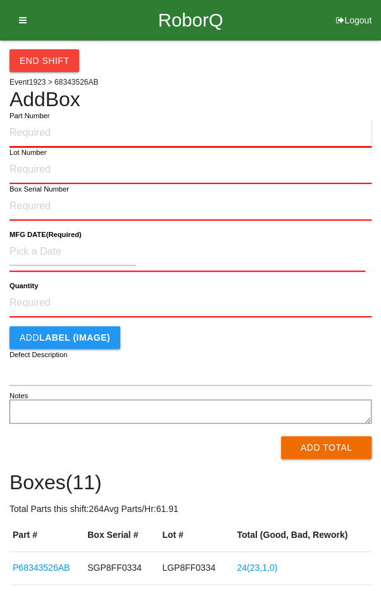
click at [204, 126] on input "Part Number" at bounding box center [190, 134] width 362 height 28
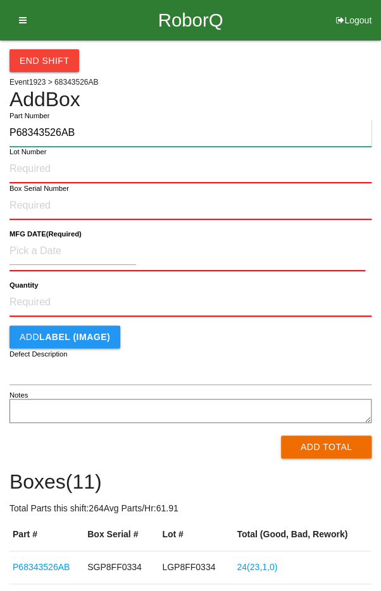
type input "P68343526AB"
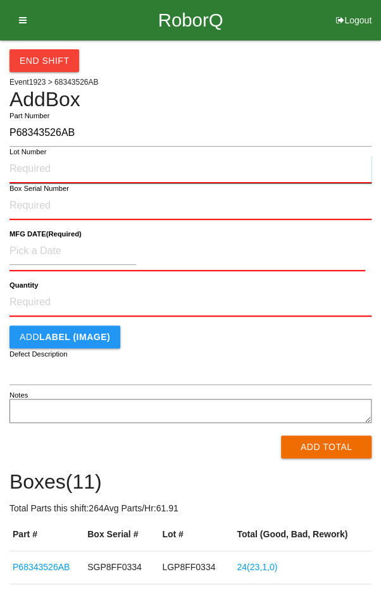
click at [201, 174] on input "Lot Number" at bounding box center [190, 170] width 362 height 28
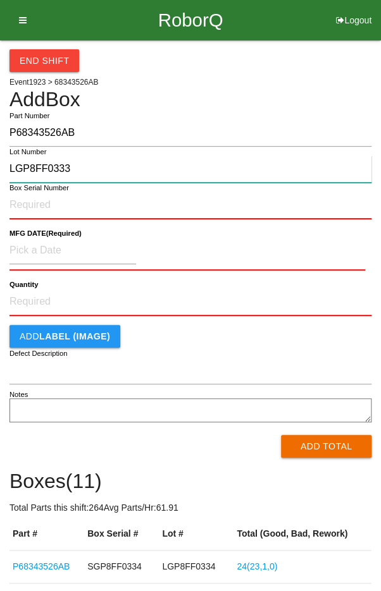
type input "LGP8FF0333"
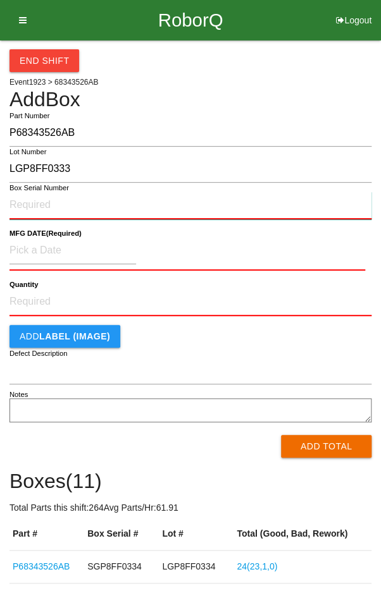
click at [118, 200] on input "Box Serial Number" at bounding box center [190, 206] width 362 height 28
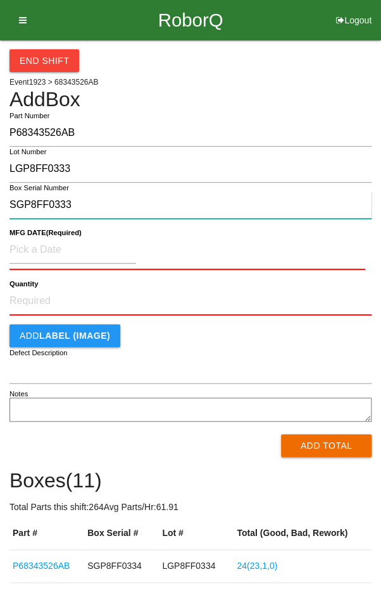
type input "SGP8FF0333"
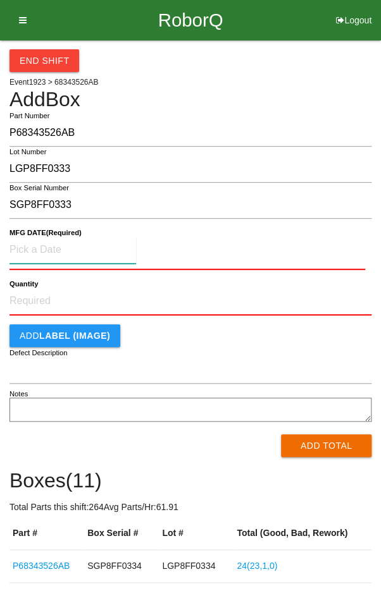
click at [31, 245] on input at bounding box center [72, 250] width 126 height 27
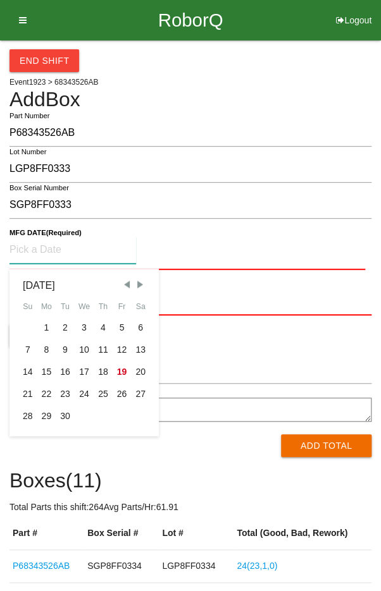
click at [70, 372] on div "16" at bounding box center [65, 372] width 19 height 22
type input "[DATE]"
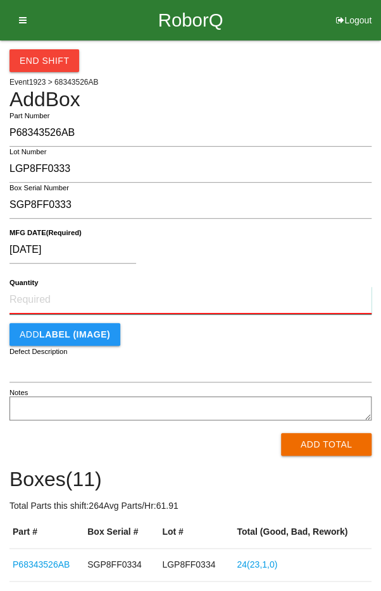
click at [198, 305] on input "Quantity" at bounding box center [190, 300] width 362 height 28
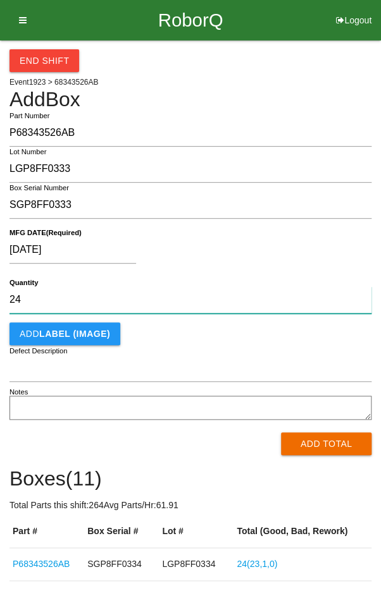
type input "24"
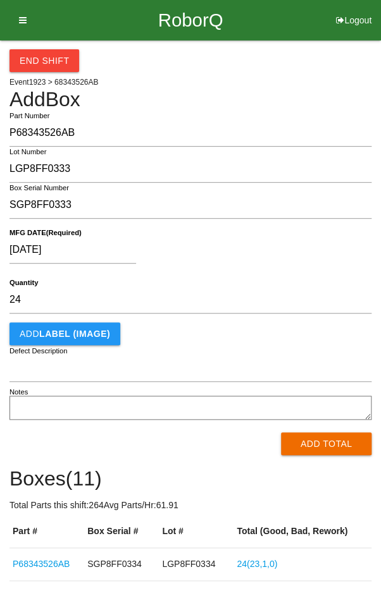
click at [265, 252] on div "[DATE]" at bounding box center [186, 253] width 355 height 32
click at [320, 450] on button "Add Total" at bounding box center [326, 444] width 90 height 23
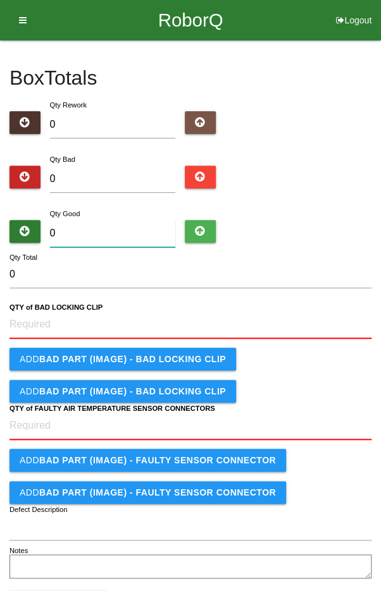
click at [99, 244] on input "0" at bounding box center [113, 233] width 126 height 27
type input "2"
type input "24"
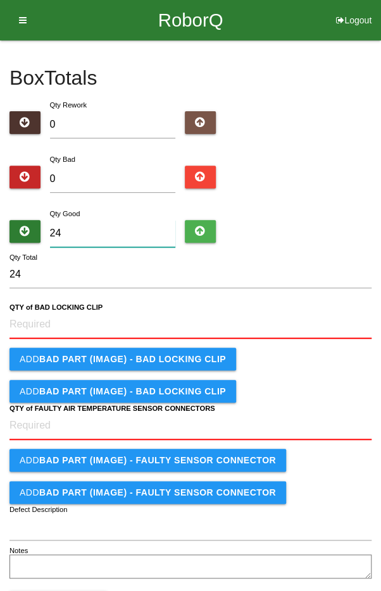
type input "24"
click at [327, 210] on div "Qty Good 24" at bounding box center [190, 230] width 362 height 46
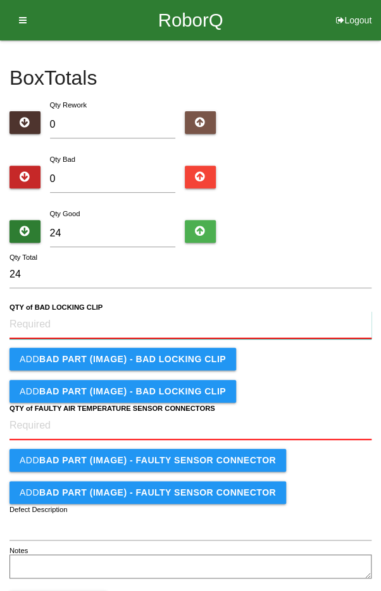
click at [309, 327] on CLIP "QTY of BAD LOCKING CLIP" at bounding box center [190, 325] width 362 height 28
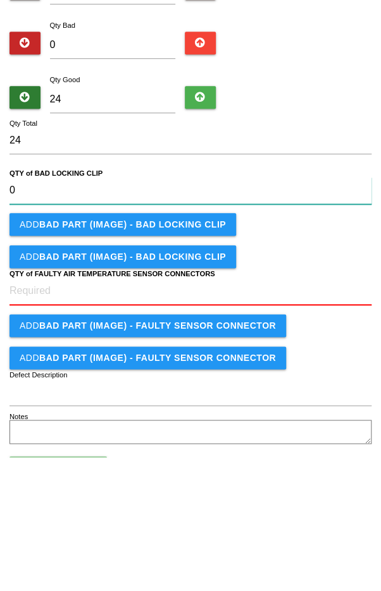
type CLIP "0"
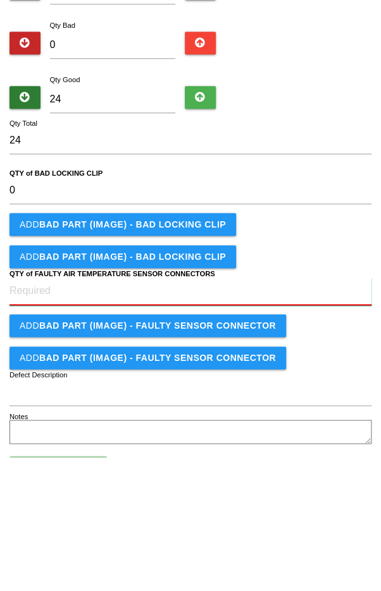
click at [151, 428] on CONNECTORS "QTY of FAULTY AIR TEMPERATURE SENSOR CONNECTORS" at bounding box center [190, 426] width 362 height 28
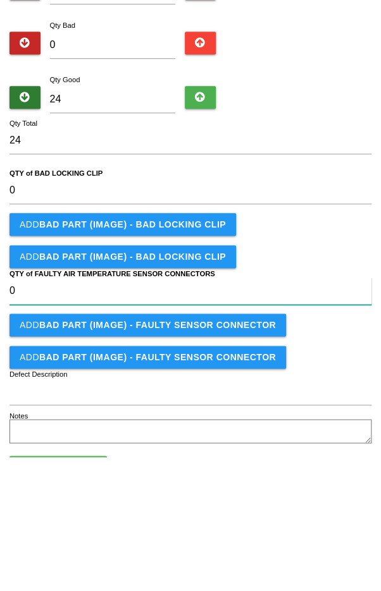
type CONNECTORS "0"
click at [313, 379] on div "Add BAD PART (IMAGE) - BAD LOCKING CLIP" at bounding box center [190, 390] width 362 height 23
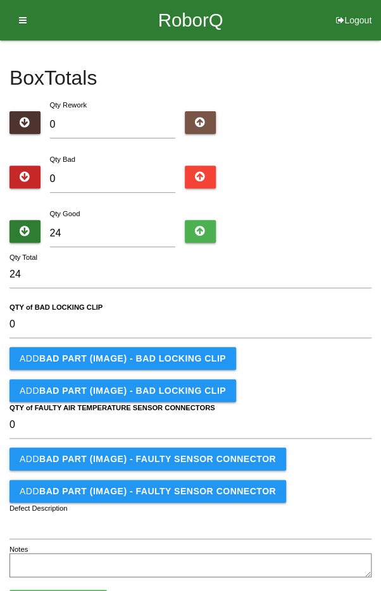
scroll to position [52, 0]
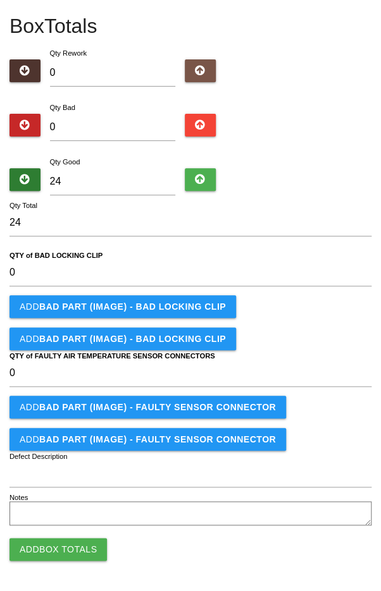
click at [61, 539] on button "Add Box Totals" at bounding box center [57, 549] width 97 height 23
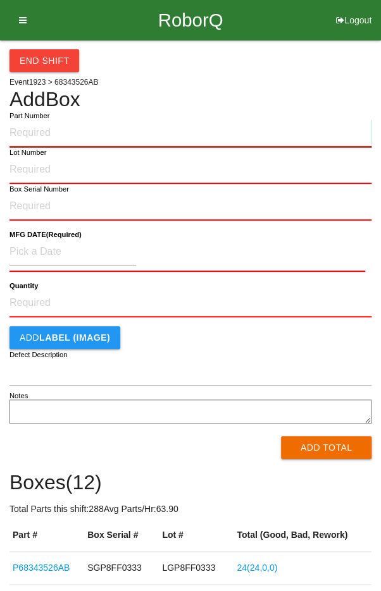
click at [242, 130] on input "Part Number" at bounding box center [190, 134] width 362 height 28
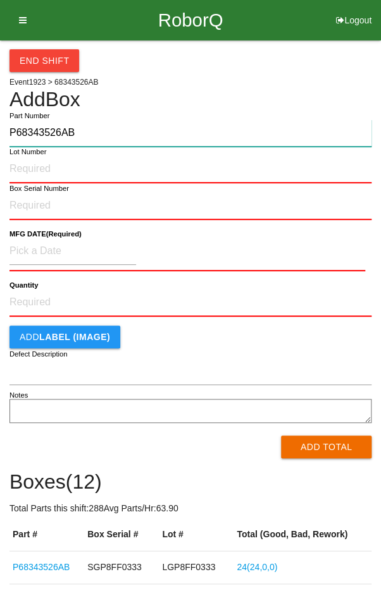
type input "P68343526AB"
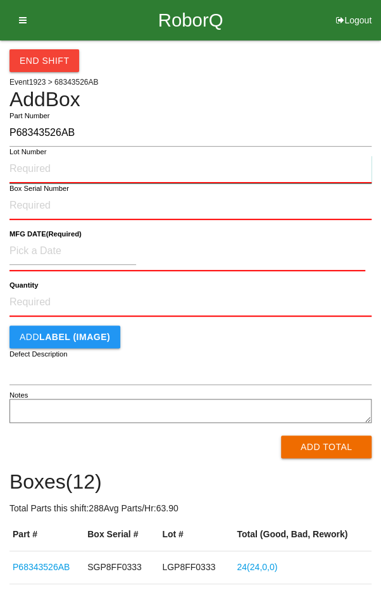
click at [68, 172] on input "Lot Number" at bounding box center [190, 170] width 362 height 28
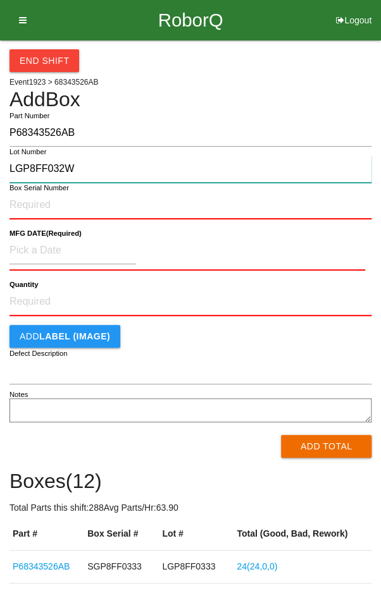
click at [168, 180] on input "LGP8FF032W" at bounding box center [190, 169] width 362 height 27
type input "LGP8FF032W"
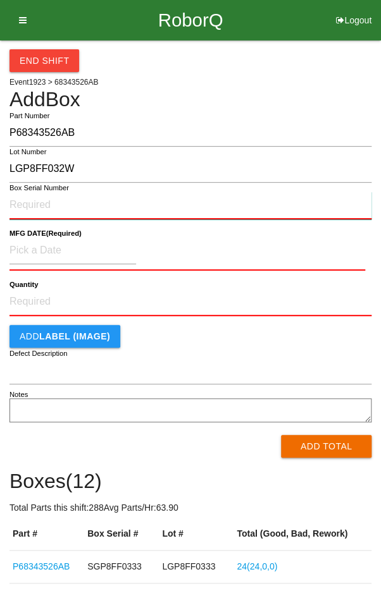
click at [216, 207] on input "Box Serial Number" at bounding box center [190, 206] width 362 height 28
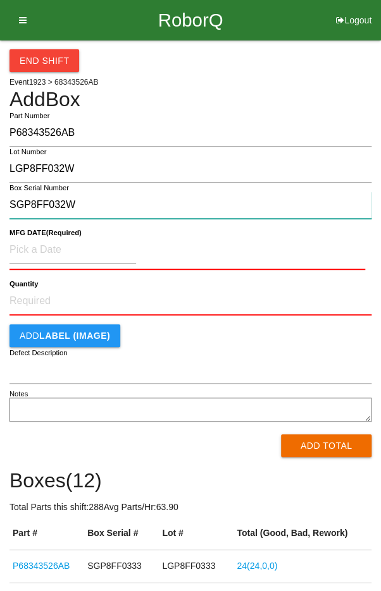
type input "SGP8FF032W"
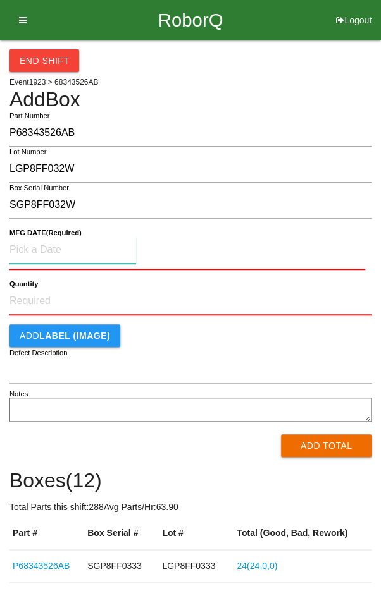
click at [81, 250] on input at bounding box center [72, 250] width 126 height 27
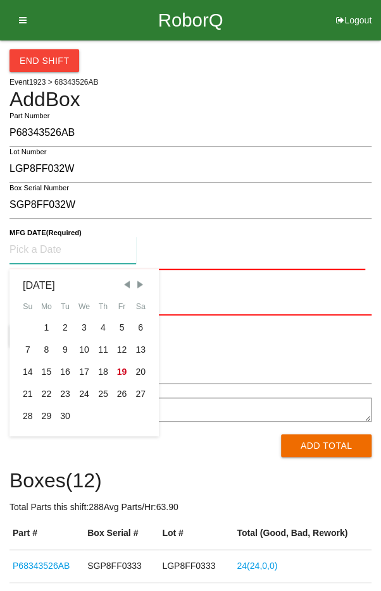
click at [60, 369] on div "16" at bounding box center [65, 372] width 19 height 22
type input "[DATE]"
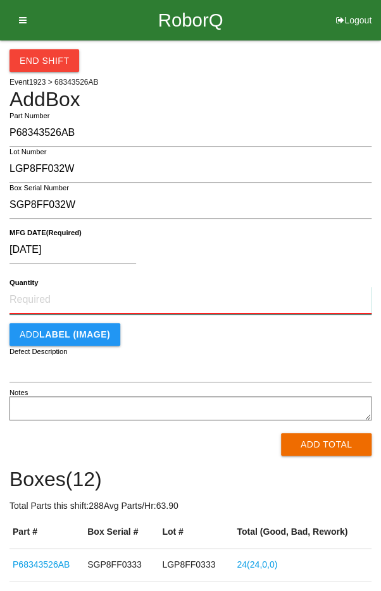
click at [39, 295] on input "Quantity" at bounding box center [190, 300] width 362 height 28
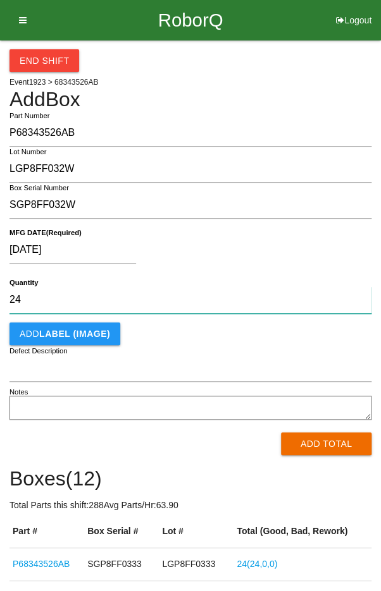
type input "24"
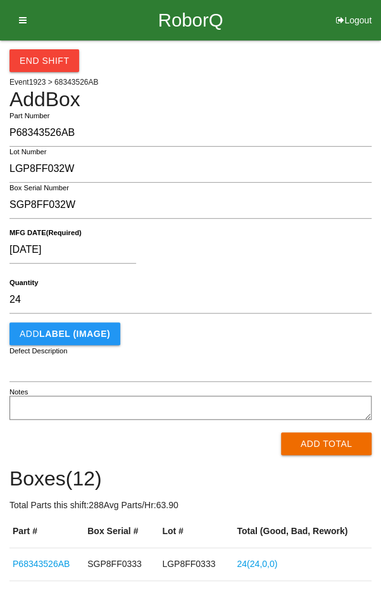
click at [304, 247] on div "[DATE]" at bounding box center [186, 253] width 355 height 32
click at [328, 446] on button "Add Total" at bounding box center [326, 444] width 90 height 23
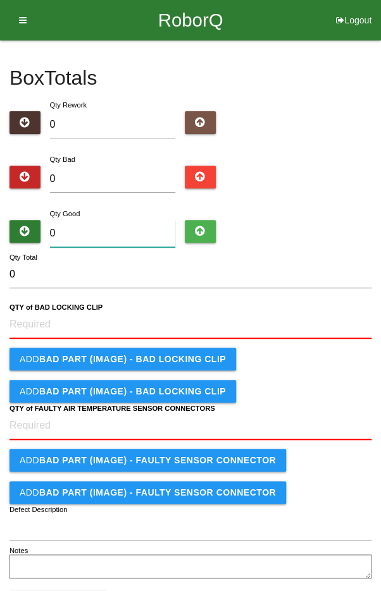
click at [128, 228] on input "0" at bounding box center [113, 233] width 126 height 27
type input "2"
type input "24"
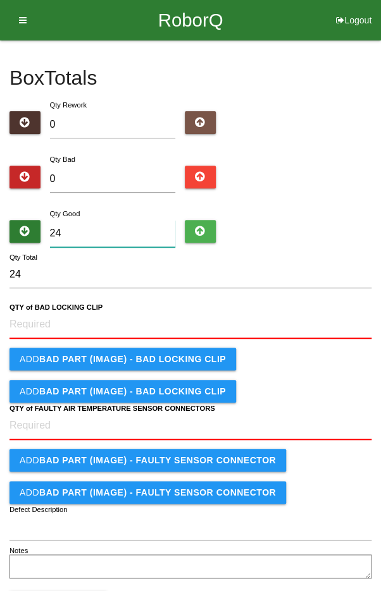
type input "24"
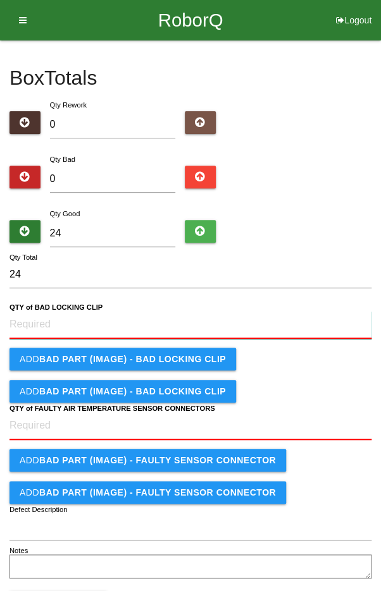
click at [270, 319] on CLIP "QTY of BAD LOCKING CLIP" at bounding box center [190, 325] width 362 height 28
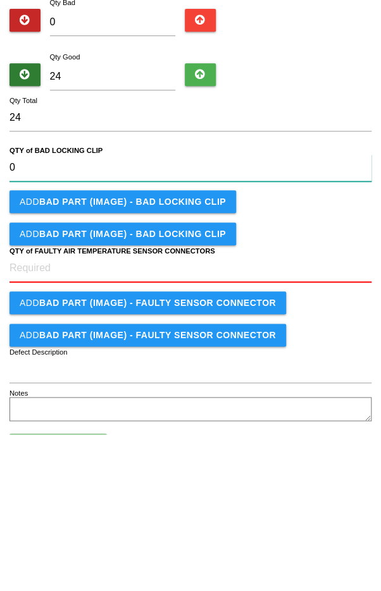
type CLIP "0"
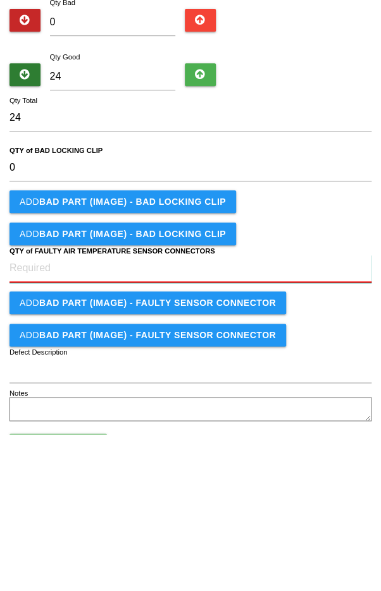
click at [192, 428] on CONNECTORS "QTY of FAULTY AIR TEMPERATURE SENSOR CONNECTORS" at bounding box center [190, 426] width 362 height 28
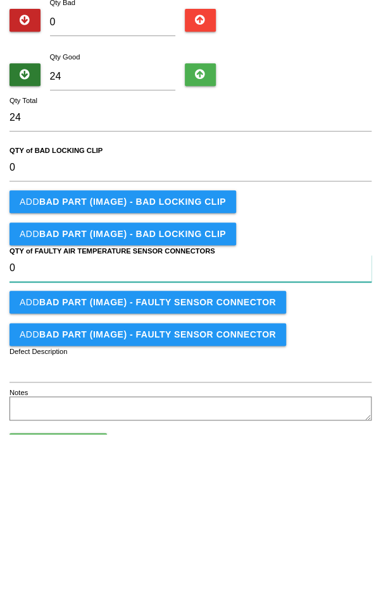
type CONNECTORS "0"
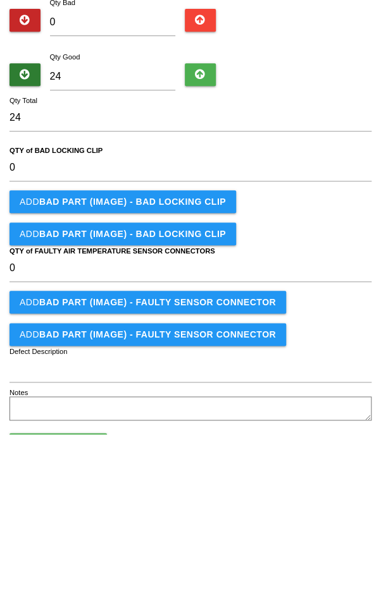
click at [321, 375] on form "24 Qty Total 0 QTY of BAD LOCKING CLIP Add BAD PART (IMAGE) - BAD LOCKING CLIP …" at bounding box center [190, 421] width 362 height 320
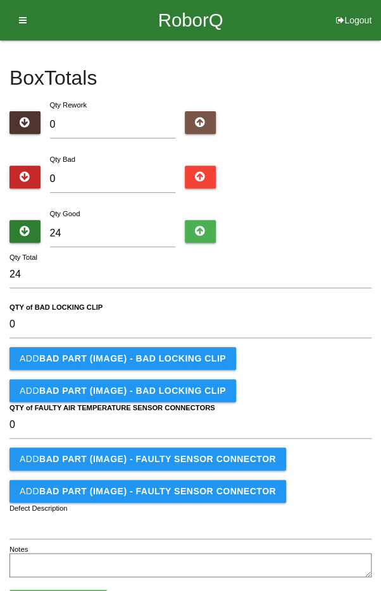
scroll to position [52, 0]
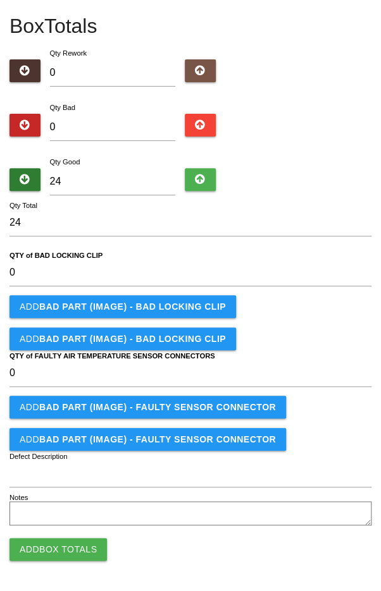
click at [59, 545] on button "Add Box Totals" at bounding box center [57, 549] width 97 height 23
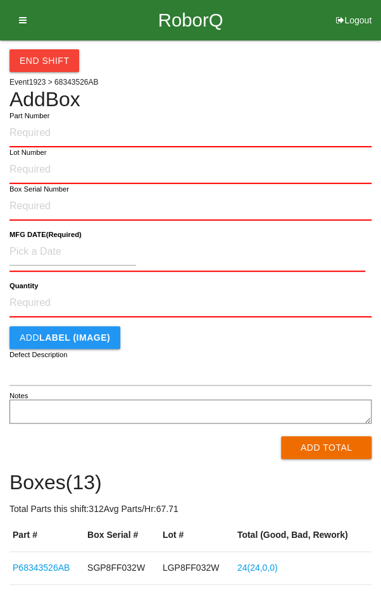
click at [156, 130] on input "Part Number" at bounding box center [190, 134] width 362 height 28
type input "L"
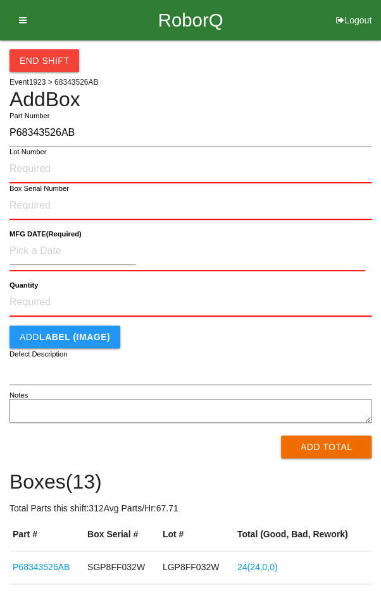
type input "P68343526AB"
click at [179, 167] on input "Lot Number" at bounding box center [190, 170] width 362 height 28
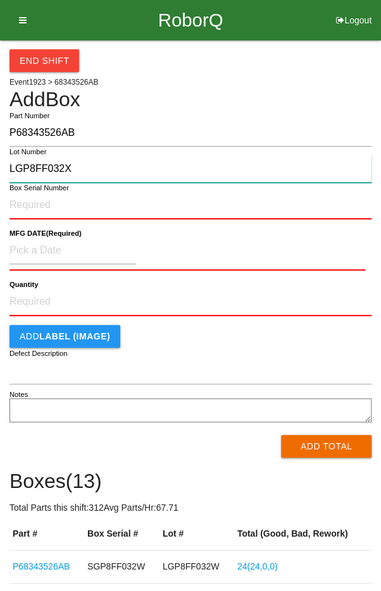
type input "LGP8FF032X"
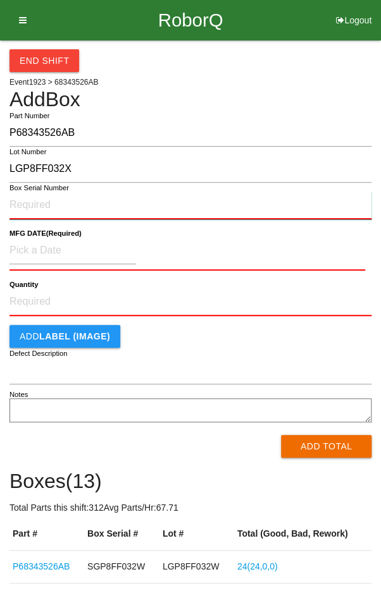
click at [216, 200] on input "Box Serial Number" at bounding box center [190, 206] width 362 height 28
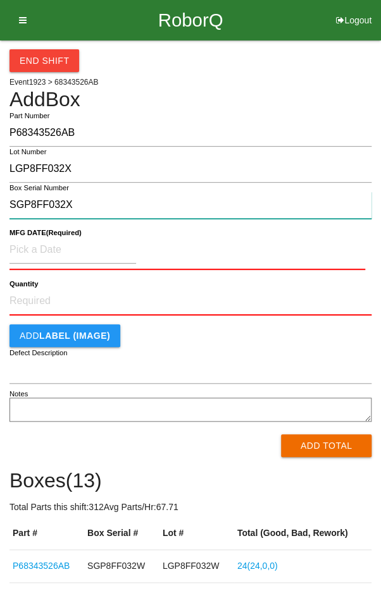
type input "SGP8FF032X"
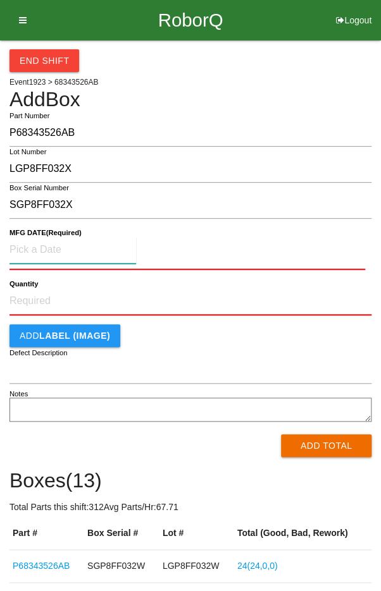
click at [87, 254] on input at bounding box center [72, 250] width 126 height 27
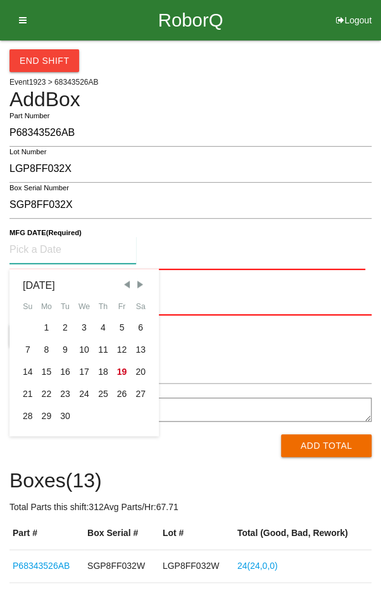
click at [60, 374] on div "16" at bounding box center [65, 372] width 19 height 22
type input "[DATE]"
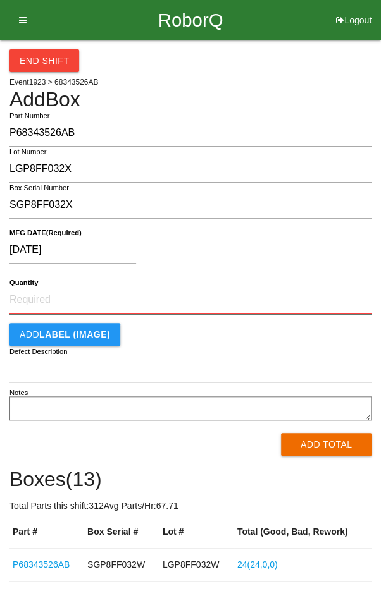
click at [189, 305] on input "Quantity" at bounding box center [190, 300] width 362 height 28
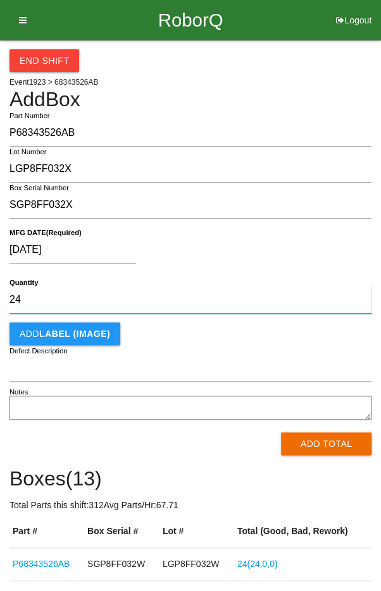
type input "24"
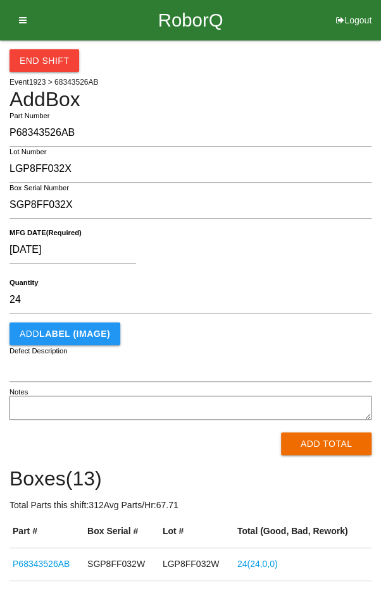
click at [285, 238] on div "[DATE]" at bounding box center [186, 253] width 355 height 32
click at [330, 450] on button "Add Total" at bounding box center [326, 444] width 90 height 23
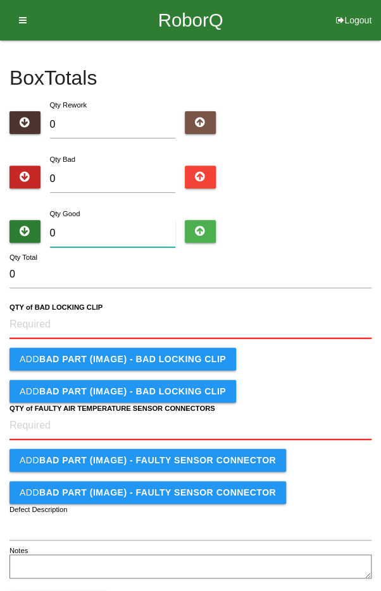
click at [101, 235] on input "0" at bounding box center [113, 233] width 126 height 27
type input "2"
type input "24"
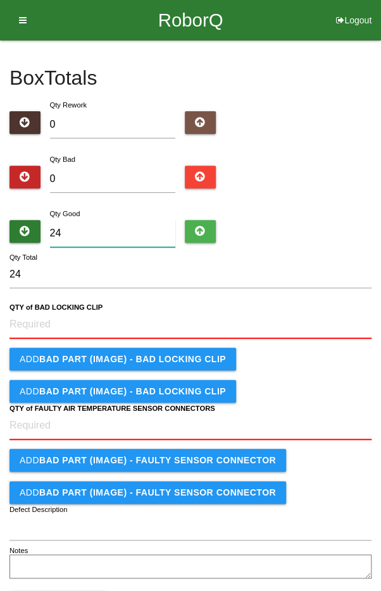
type input "24"
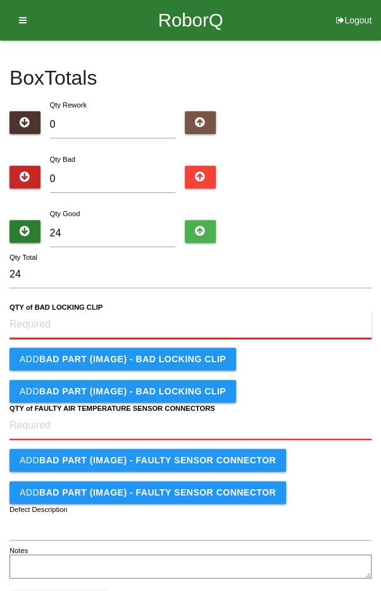
click at [231, 318] on CLIP "QTY of BAD LOCKING CLIP" at bounding box center [190, 325] width 362 height 28
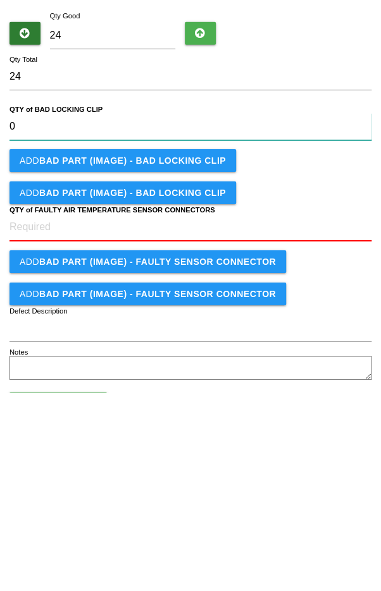
type CLIP "0"
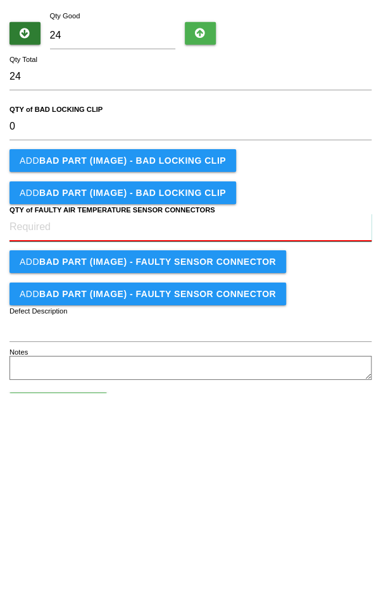
click at [254, 429] on CONNECTORS "QTY of FAULTY AIR TEMPERATURE SENSOR CONNECTORS" at bounding box center [190, 426] width 362 height 28
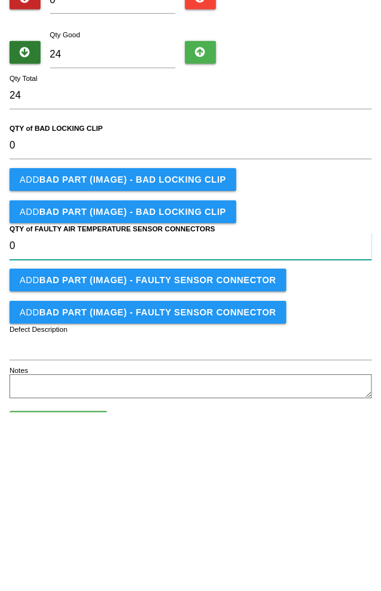
type CONNECTORS "0"
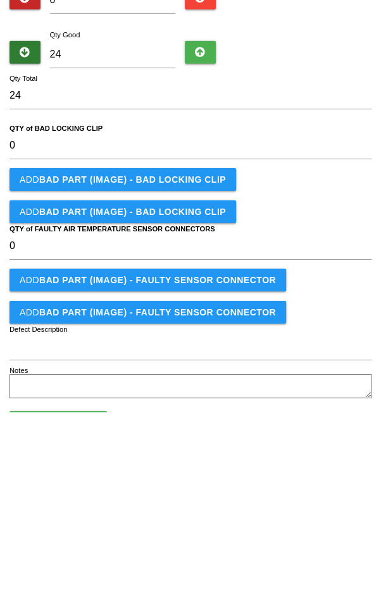
click at [326, 360] on div "Add BAD PART (IMAGE) - BAD LOCKING CLIP" at bounding box center [190, 358] width 362 height 23
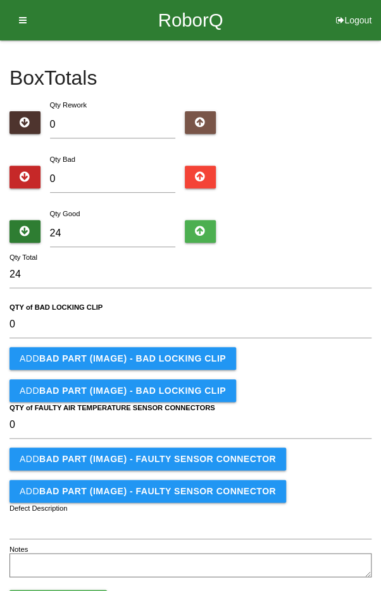
scroll to position [52, 0]
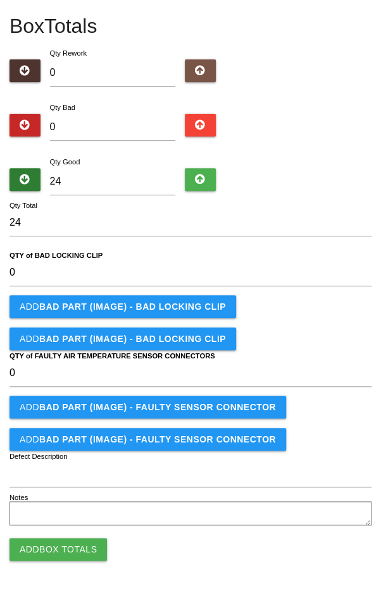
click at [61, 551] on button "Add Box Totals" at bounding box center [57, 549] width 97 height 23
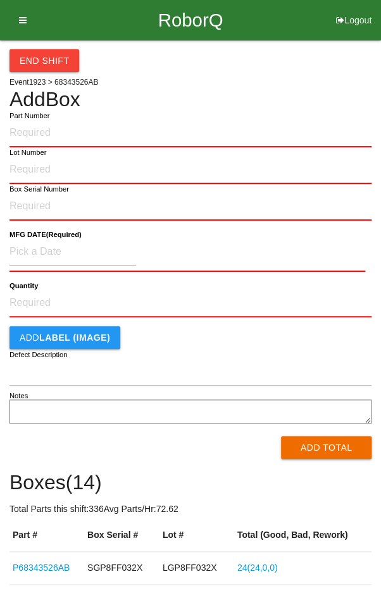
click at [305, 78] on div "End Shift Event 1923 > 68343526AB Add Box Part Number Lot Number Box Serial Num…" at bounding box center [190, 526] width 362 height 972
click at [32, 55] on button "End Shift" at bounding box center [44, 60] width 70 height 23
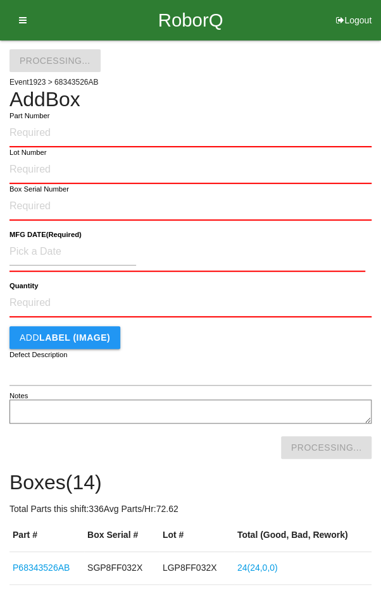
select select "10"
select select "6"
select select "2"
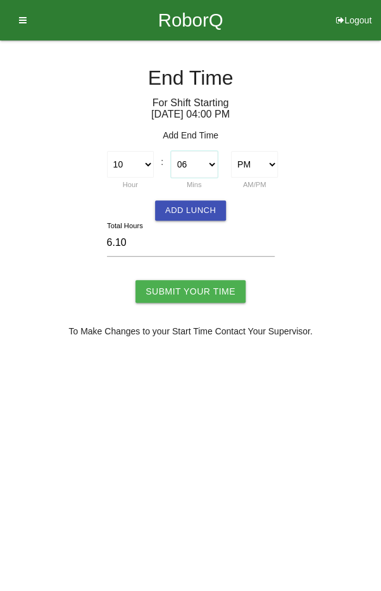
click at [189, 159] on select "00 01 02 03 04 05 06 07 08 09 10 11 12 13 14 15 16 17 18 19 20 21 22 23 24 25 2…" at bounding box center [194, 164] width 47 height 27
select select "0"
type input "6.00"
click at [190, 205] on button "Add Lunch" at bounding box center [190, 210] width 71 height 20
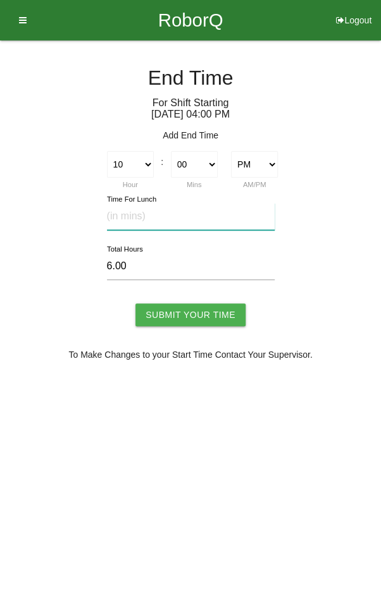
click at [182, 218] on input "text" at bounding box center [191, 216] width 168 height 27
type input "20"
type input "5.67"
click at [203, 311] on input "Submit Your Time" at bounding box center [190, 315] width 110 height 23
type input "Processing..."
